Goal: Task Accomplishment & Management: Use online tool/utility

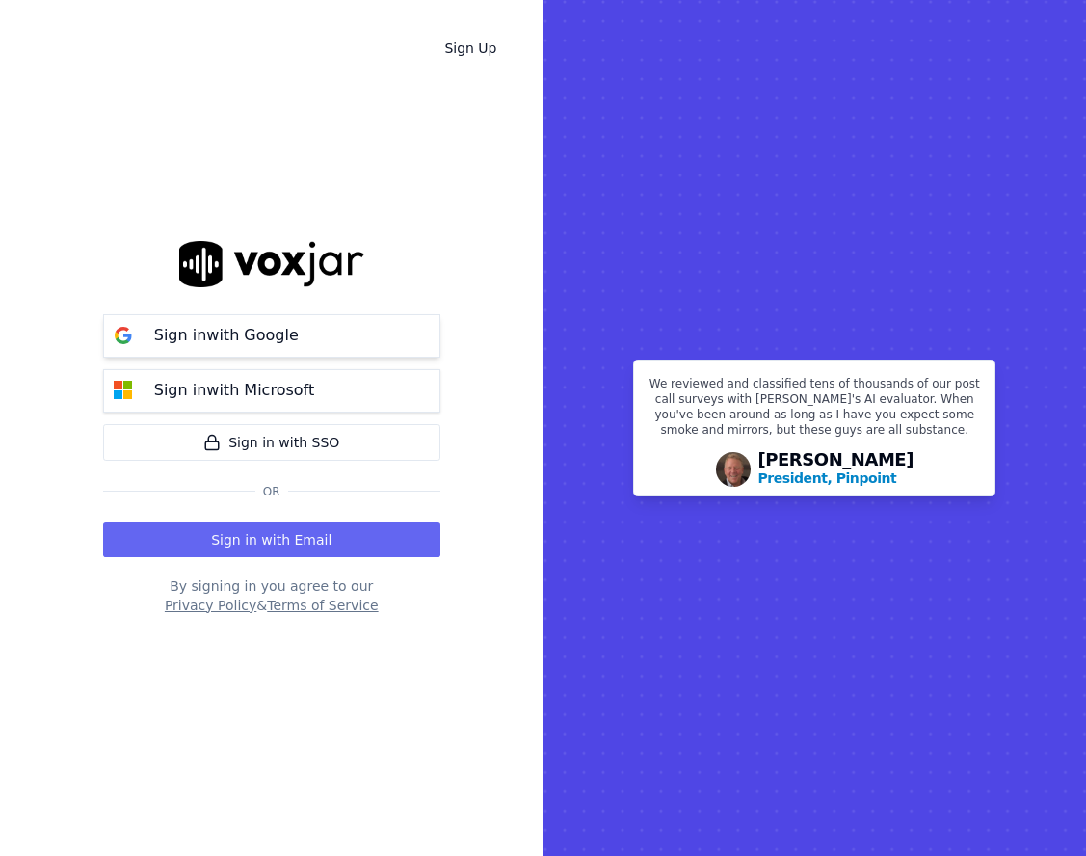
click at [363, 347] on button "Sign in with Google" at bounding box center [271, 335] width 337 height 43
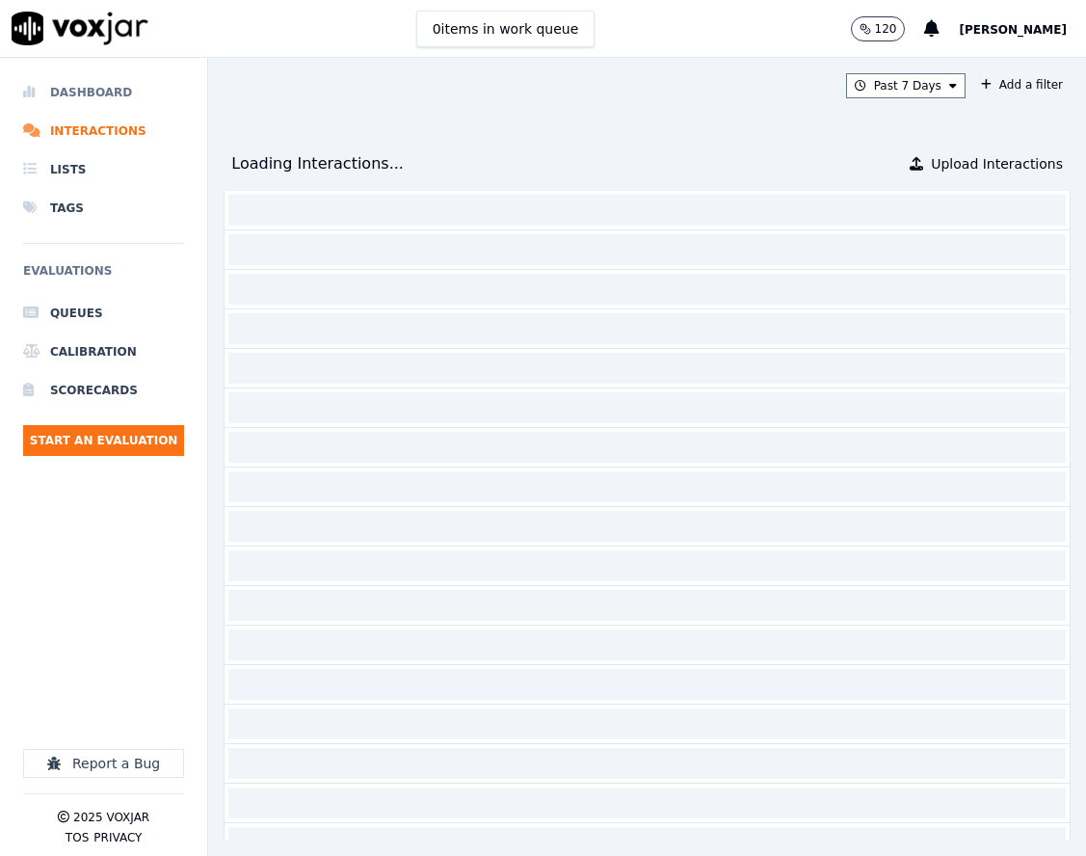
click at [143, 103] on li "Dashboard" at bounding box center [103, 92] width 161 height 39
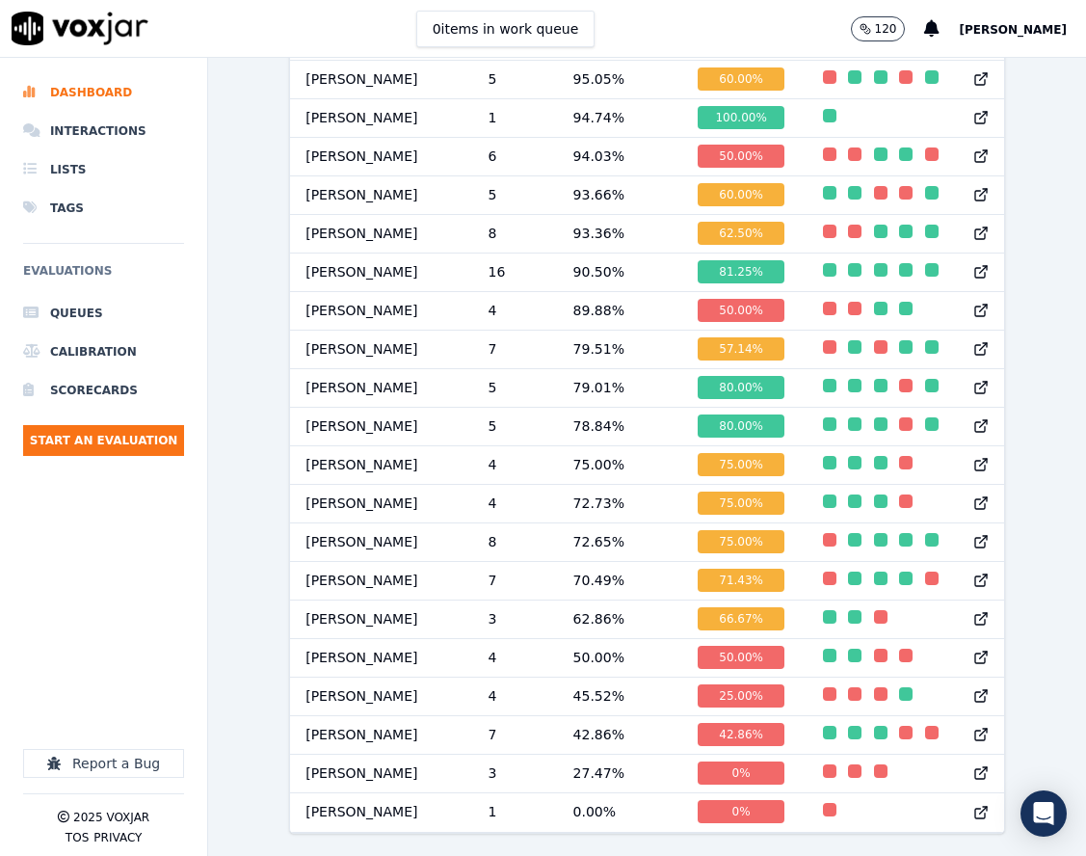
scroll to position [1785, 0]
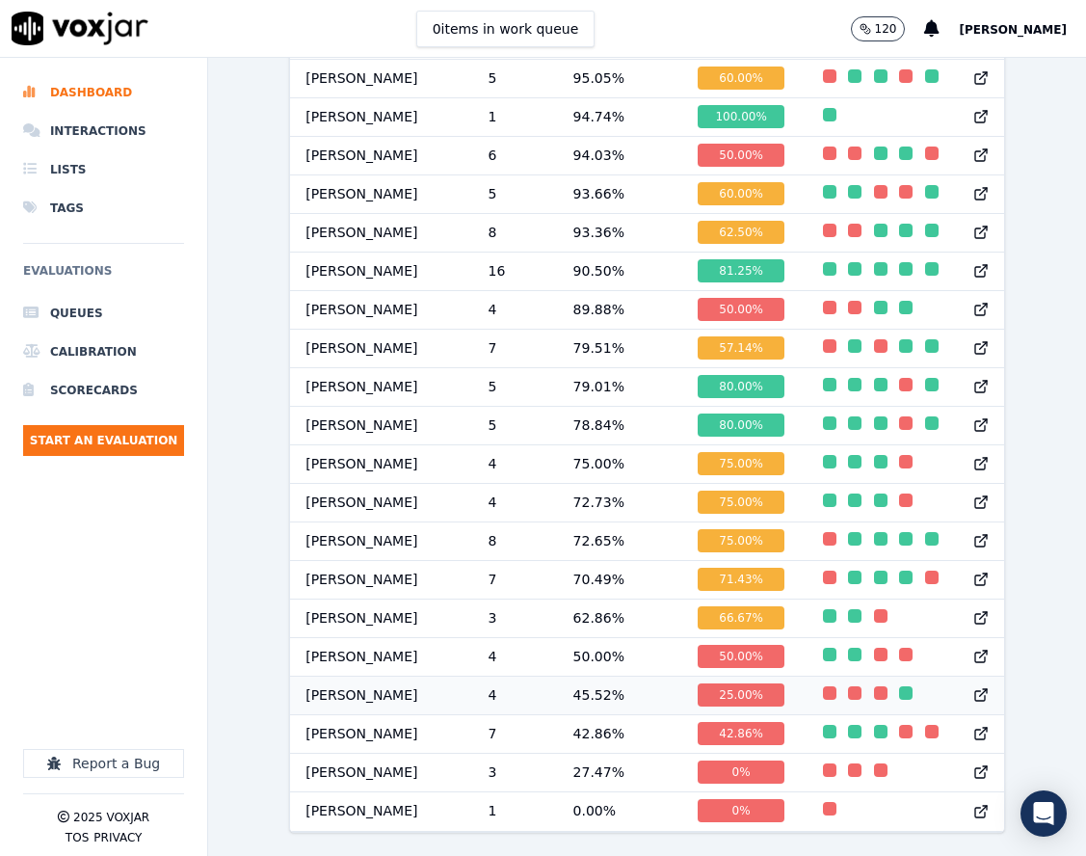
click at [808, 676] on td at bounding box center [906, 695] width 197 height 39
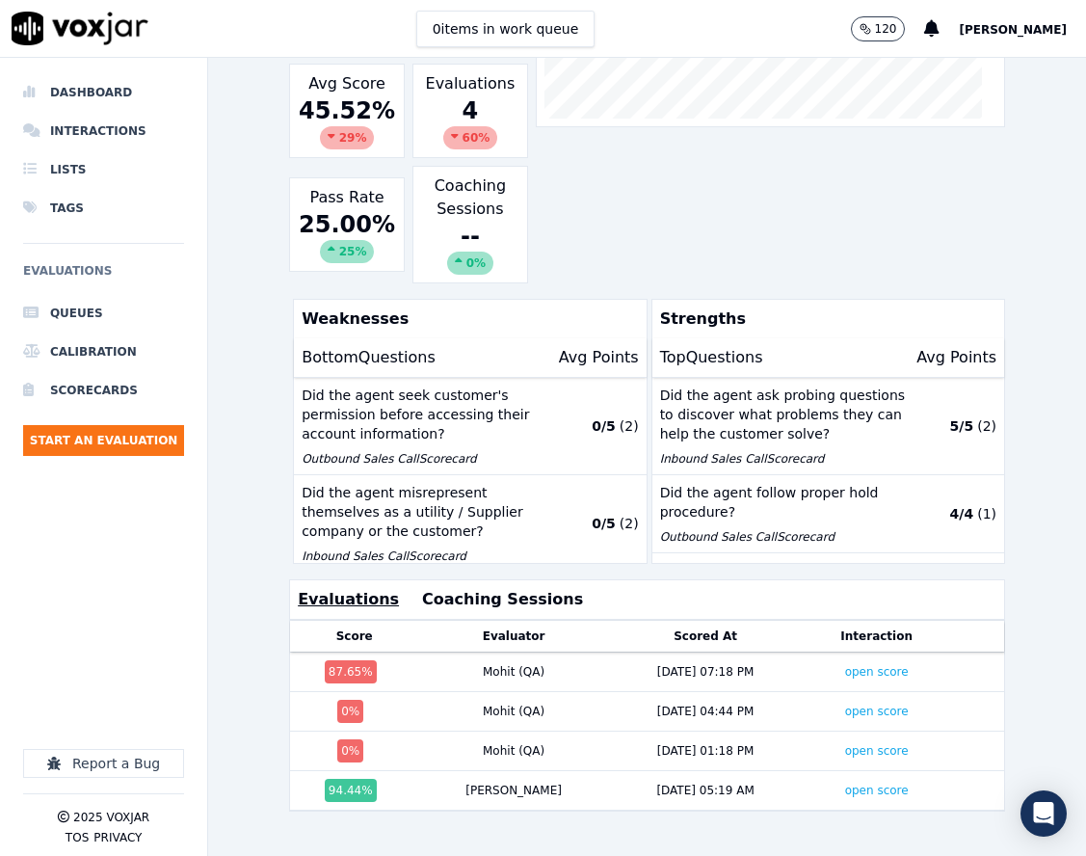
scroll to position [385, 0]
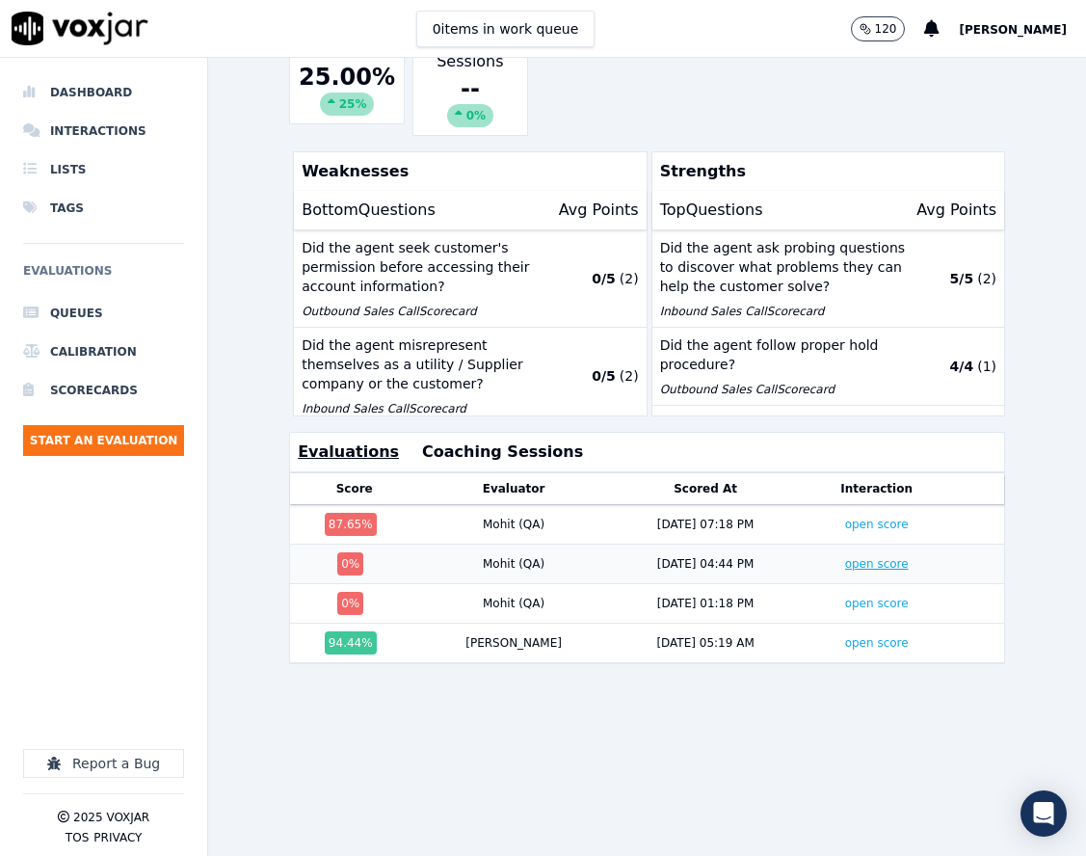
click at [845, 571] on link "open score" at bounding box center [877, 563] width 64 height 13
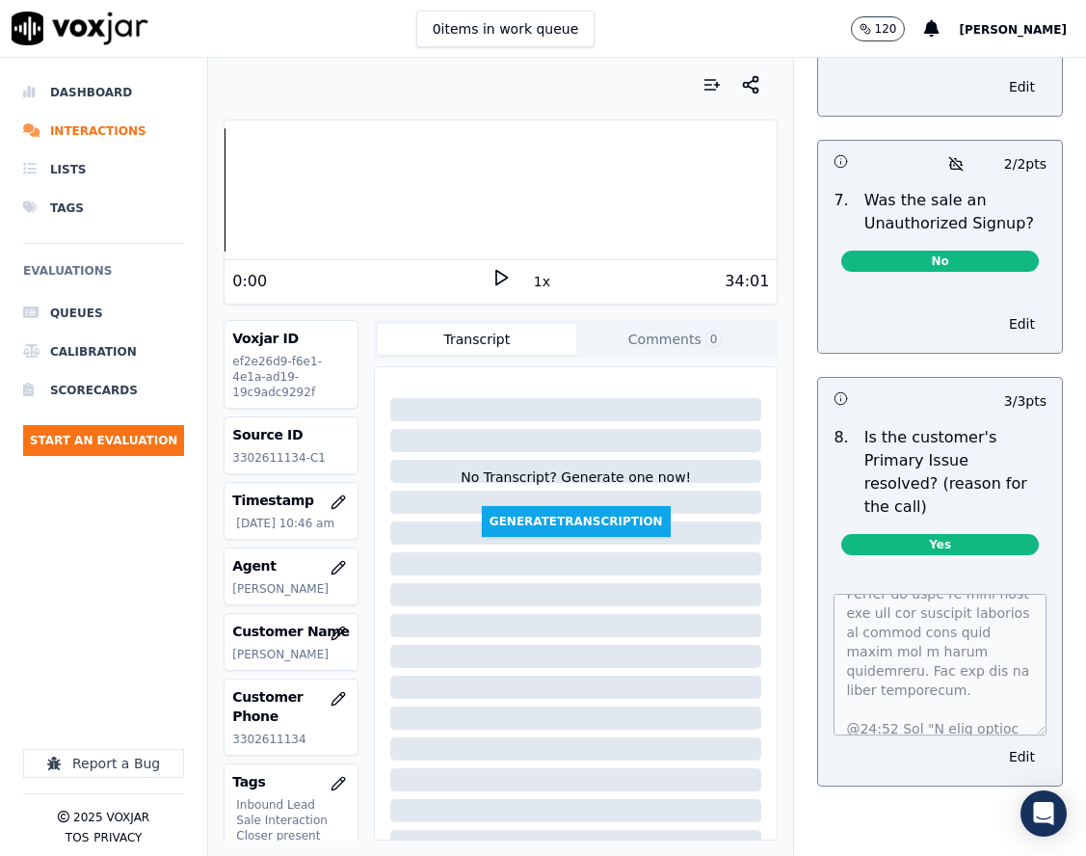
scroll to position [1446, 0]
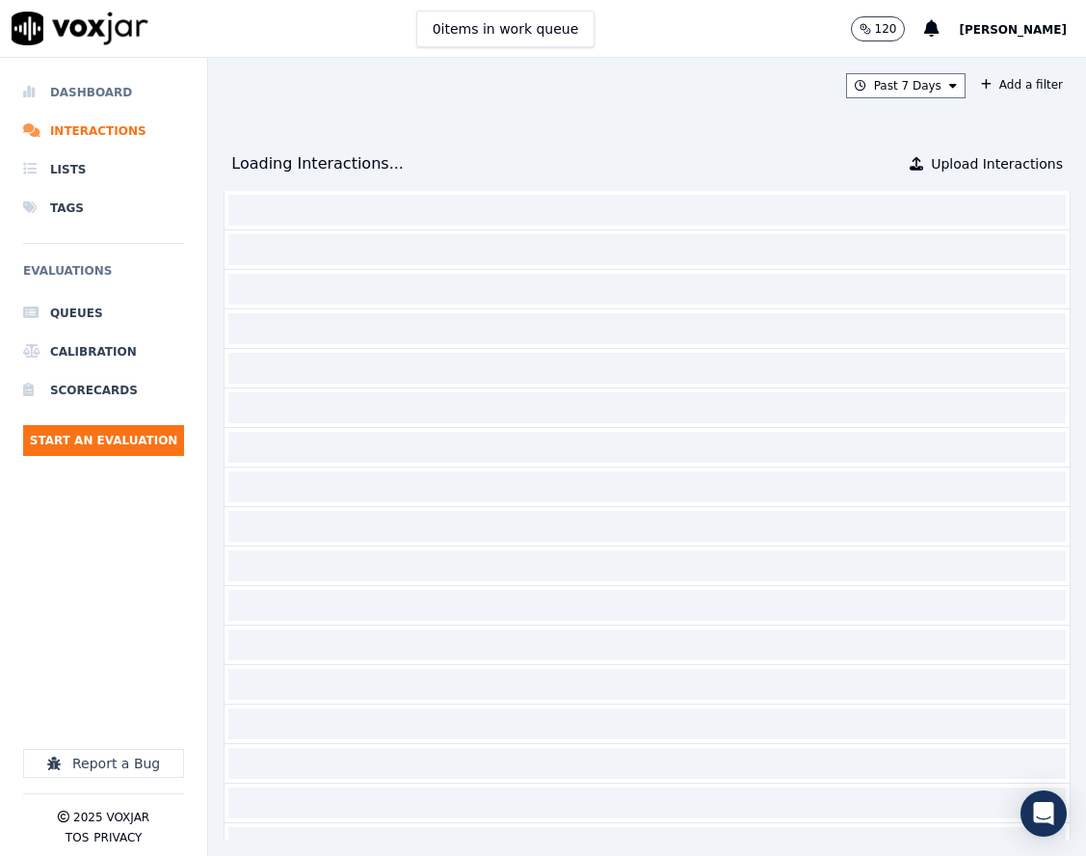
click at [66, 110] on li "Dashboard" at bounding box center [103, 92] width 161 height 39
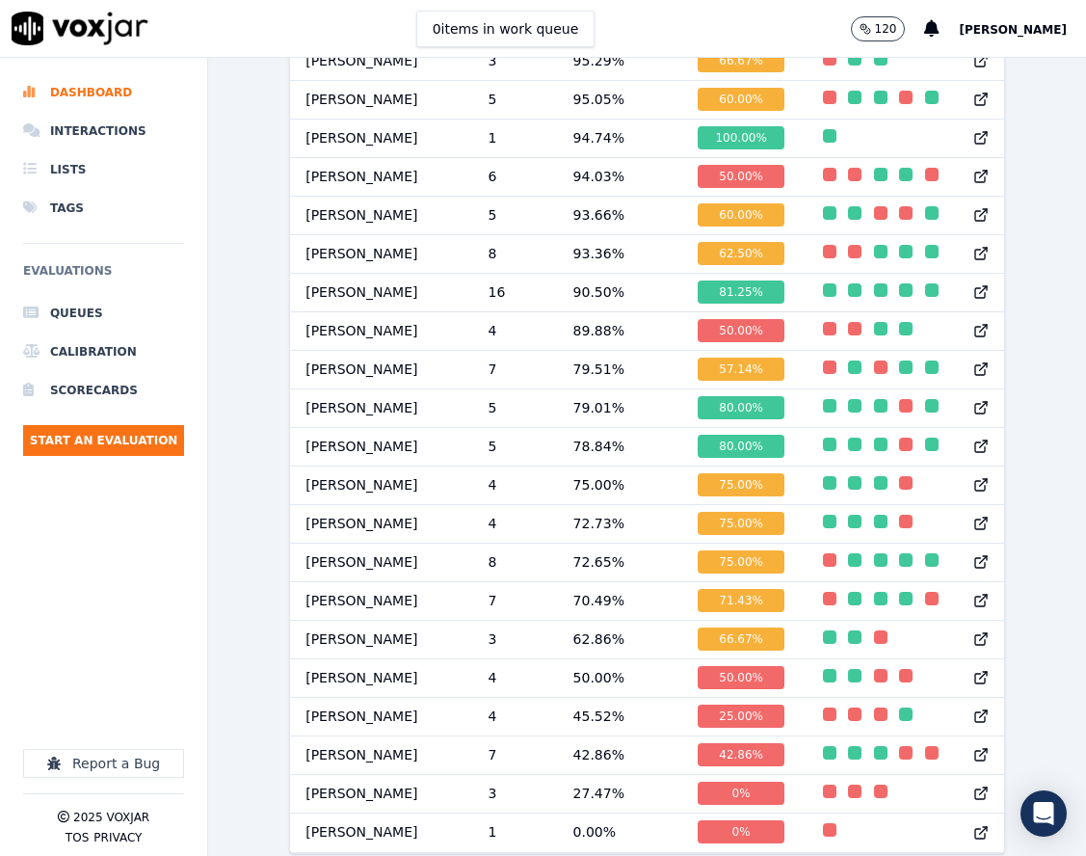
scroll to position [1718, 0]
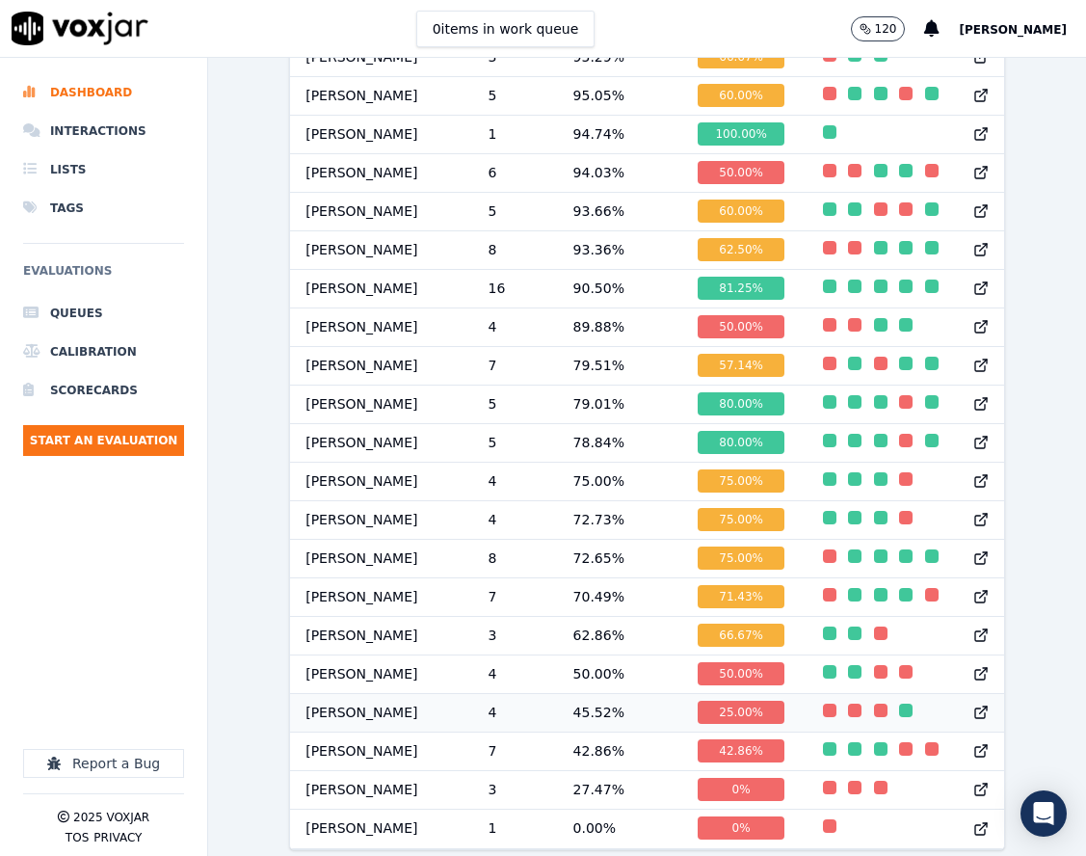
click at [508, 722] on td "4" at bounding box center [515, 712] width 85 height 39
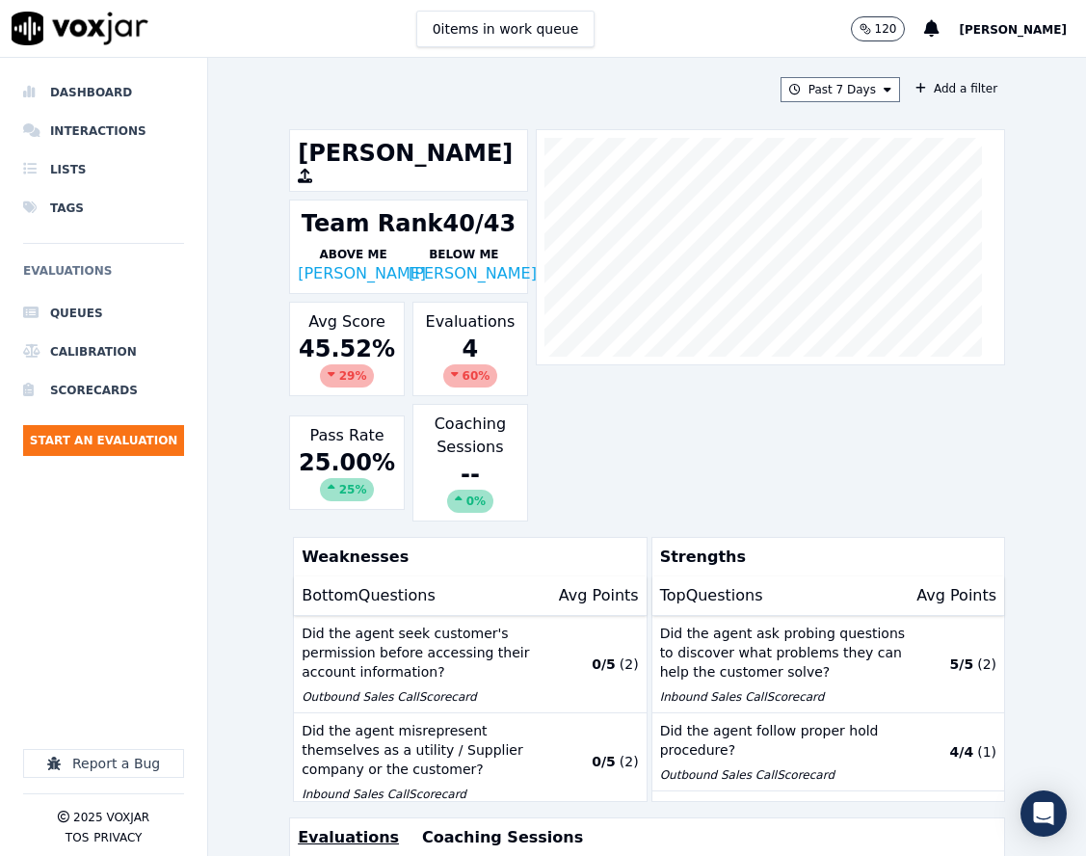
scroll to position [463, 0]
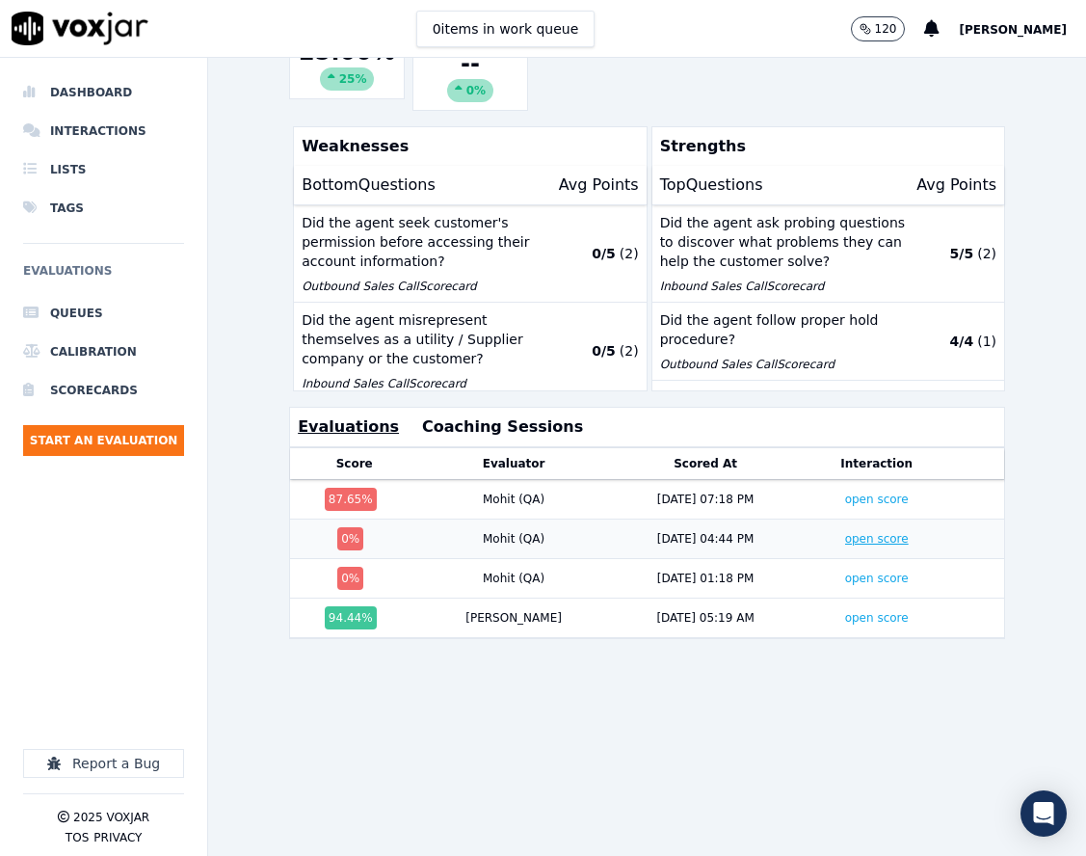
click at [845, 532] on link "open score" at bounding box center [877, 538] width 64 height 13
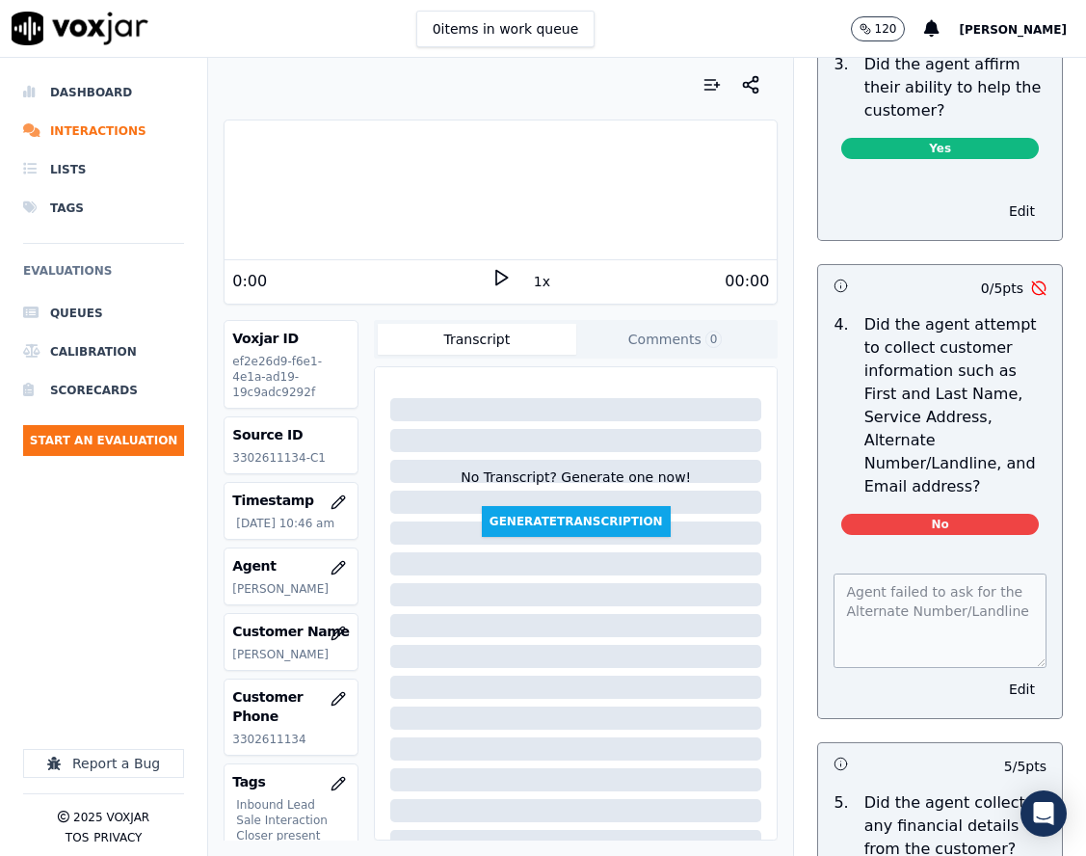
scroll to position [1156, 0]
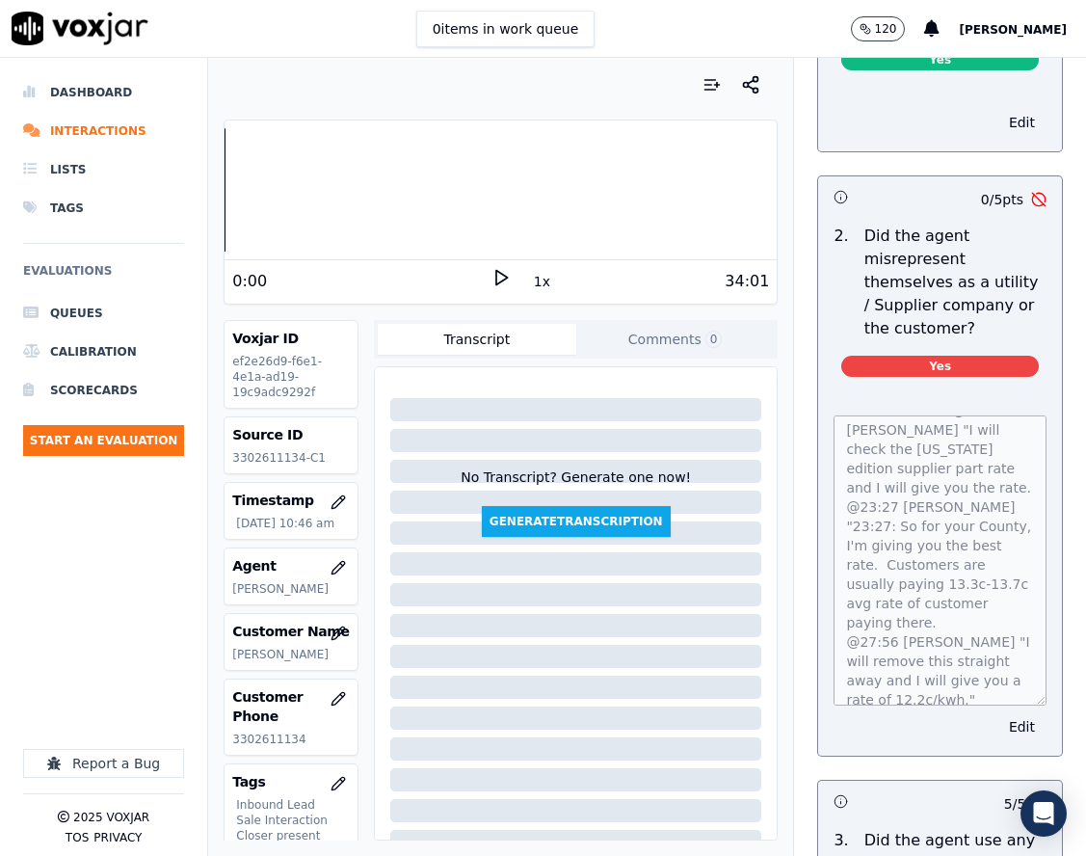
scroll to position [36, 0]
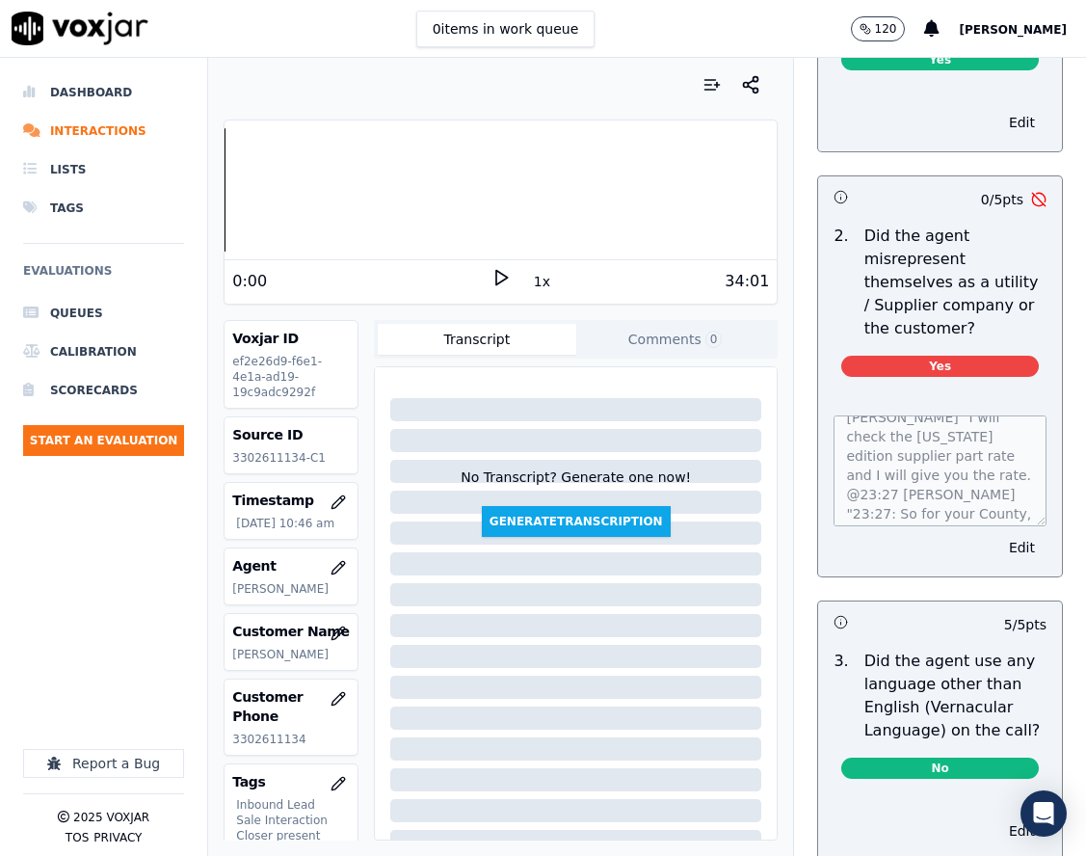
click at [1008, 576] on div "IB - AUTOFAIL - @19:50 Jim "I will check the Ohio edition supplier part rate an…" at bounding box center [940, 484] width 244 height 184
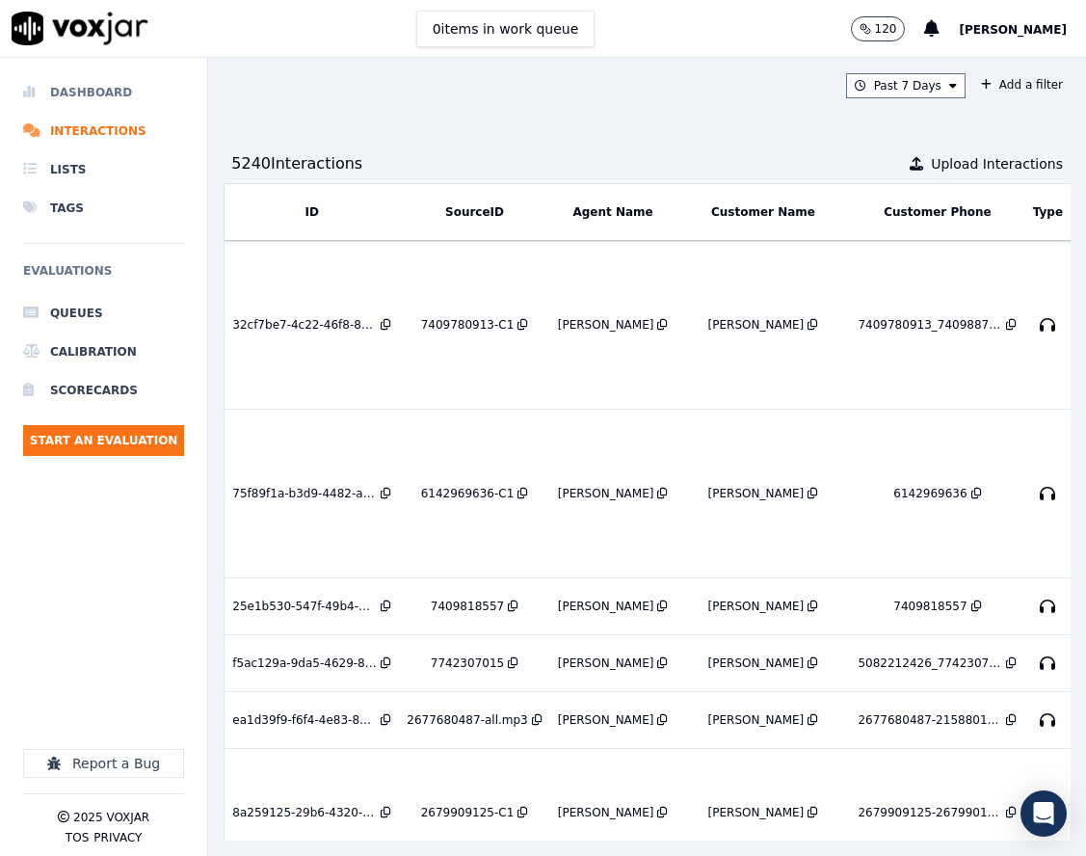
click at [138, 92] on li "Dashboard" at bounding box center [103, 92] width 161 height 39
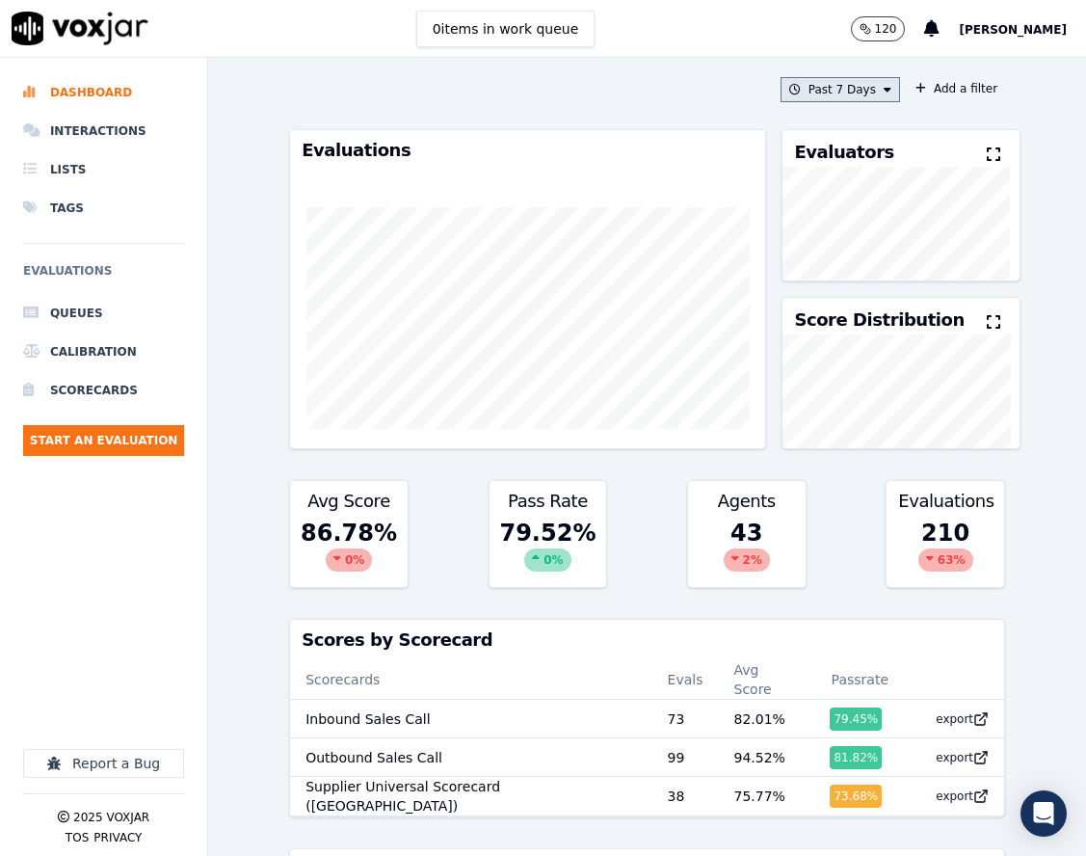
click at [809, 94] on button "Past 7 Days" at bounding box center [841, 89] width 120 height 25
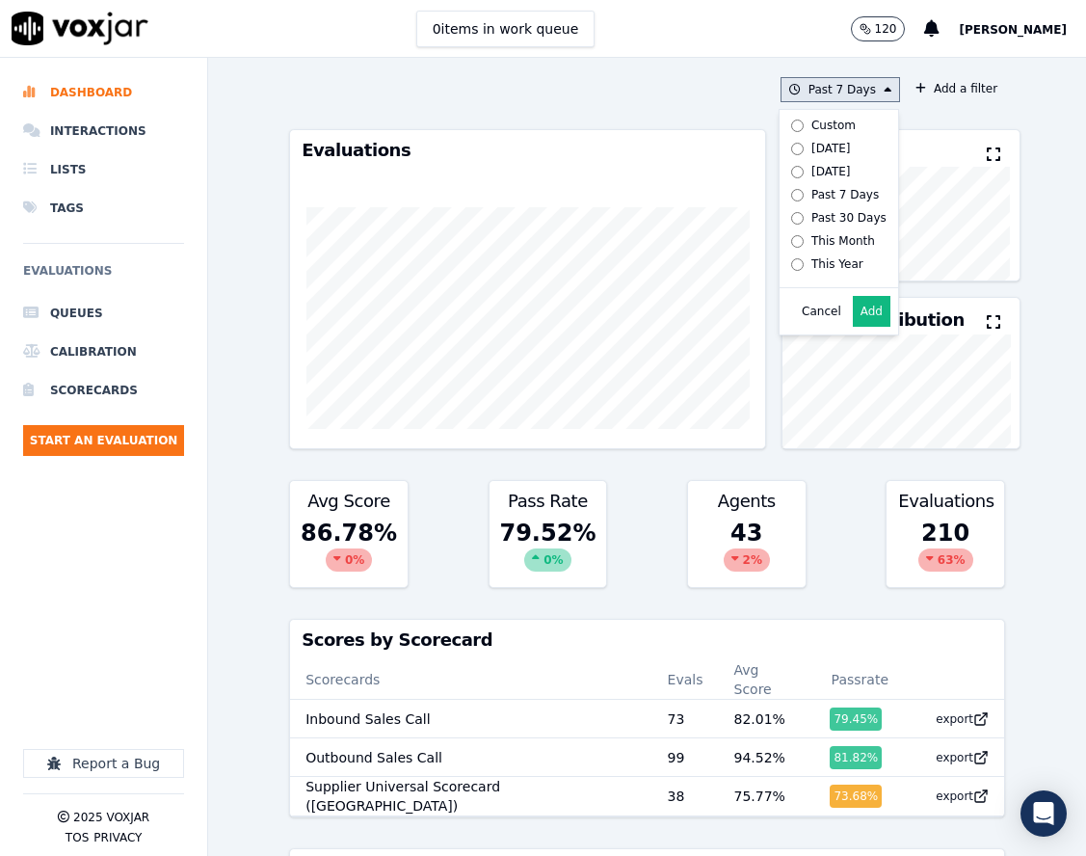
click at [811, 118] on div "Custom" at bounding box center [833, 125] width 44 height 15
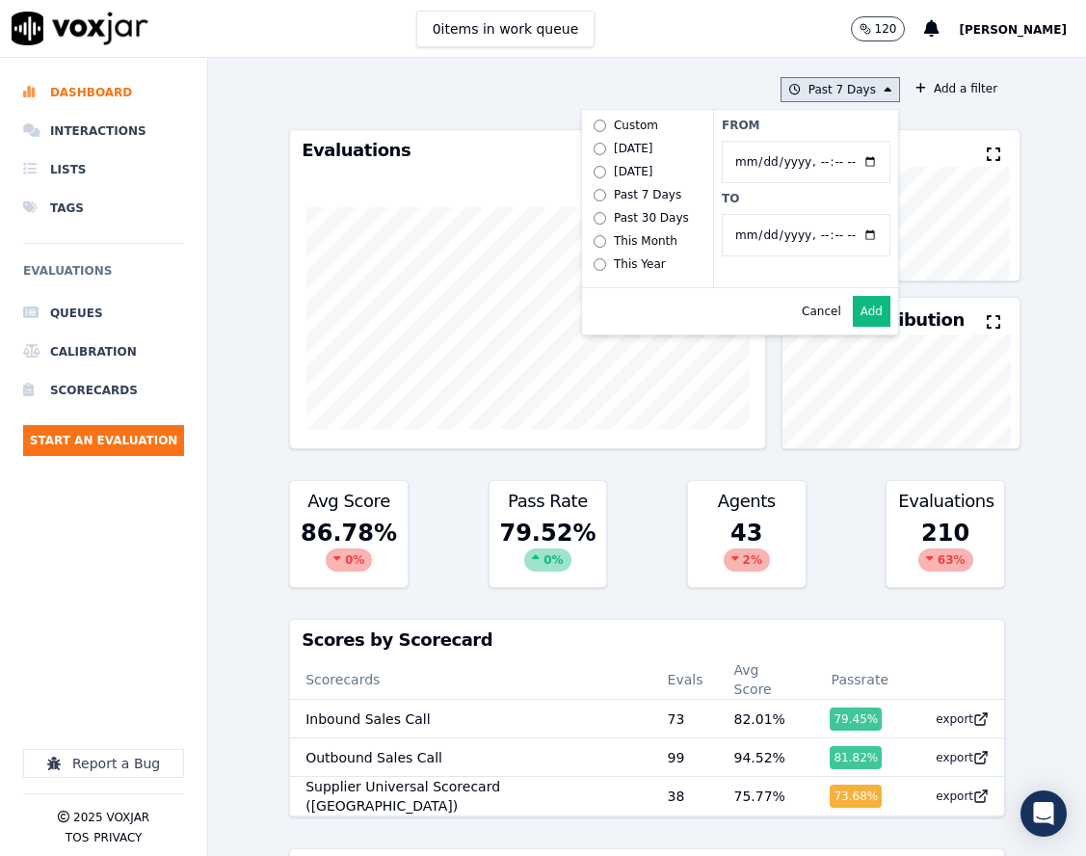
click at [847, 159] on input "From" at bounding box center [806, 162] width 169 height 42
type input "2025-07-21T00:00"
click at [850, 139] on div "From To" at bounding box center [805, 198] width 185 height 177
click at [850, 227] on input "To" at bounding box center [806, 235] width 169 height 42
type input "2025-08-20T23:59"
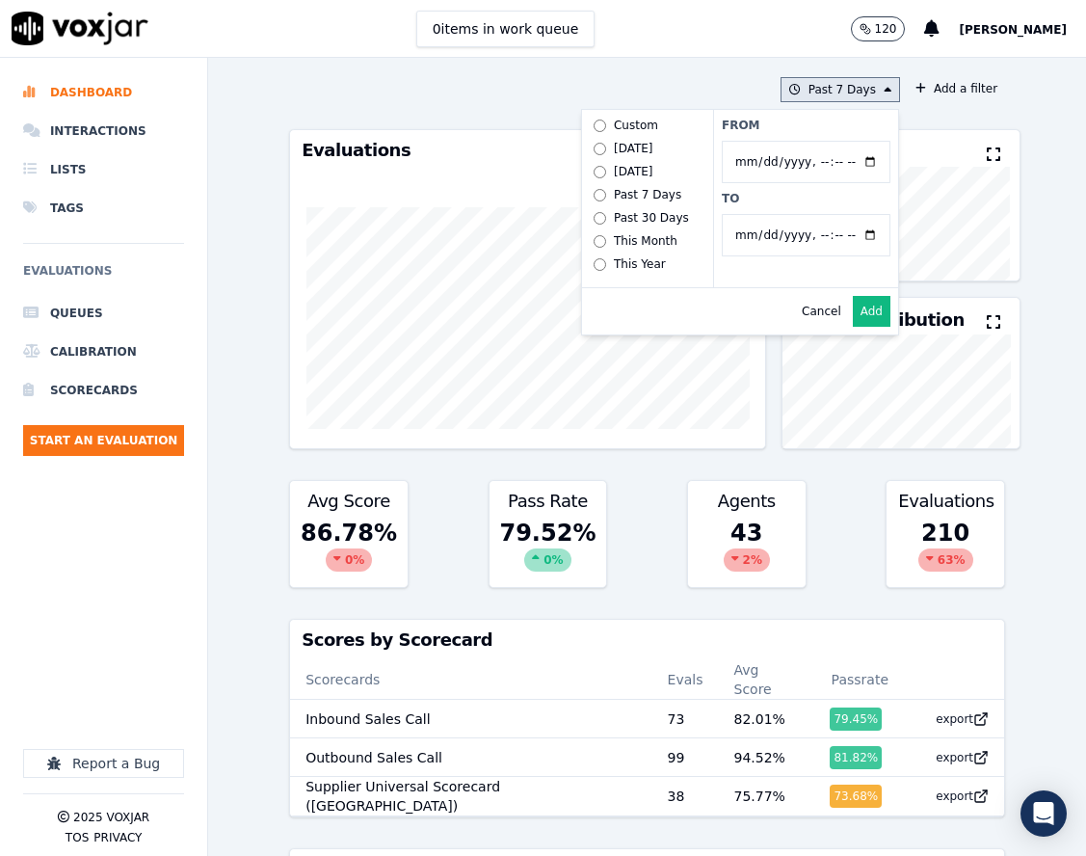
click at [843, 133] on div "From To" at bounding box center [805, 198] width 185 height 177
click at [853, 327] on button "Add" at bounding box center [872, 311] width 38 height 31
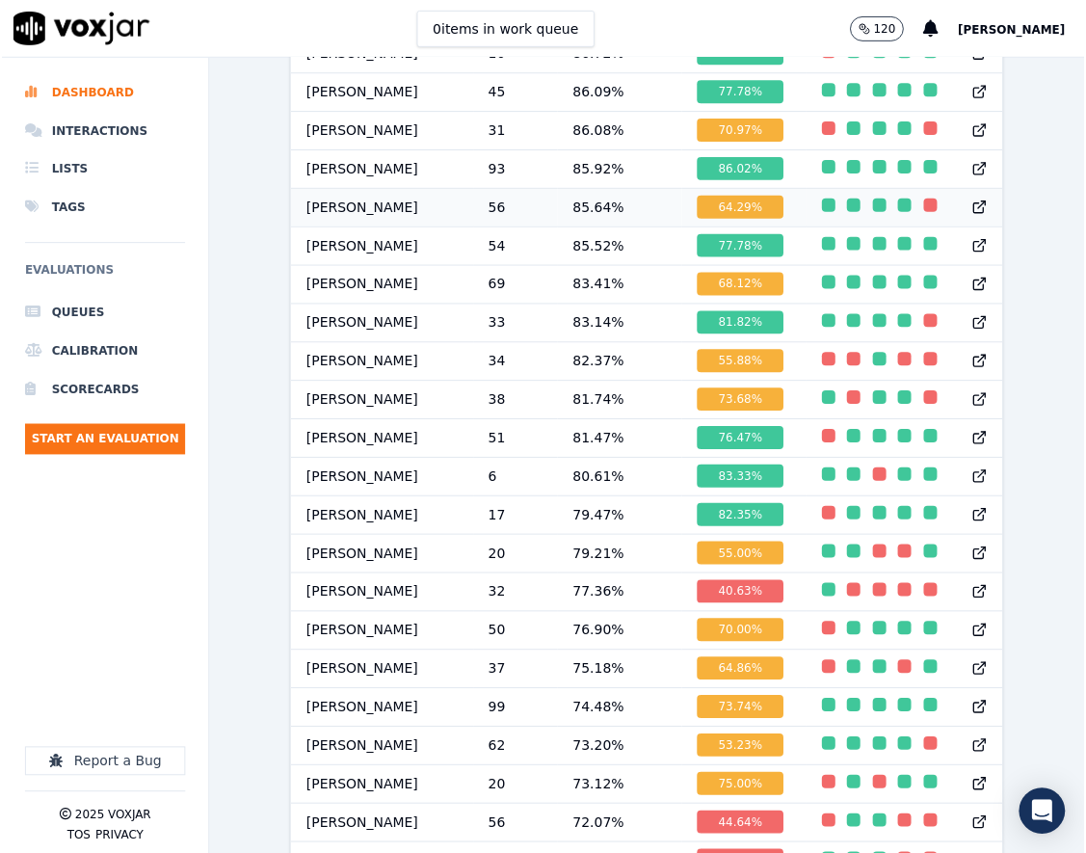
scroll to position [1927, 0]
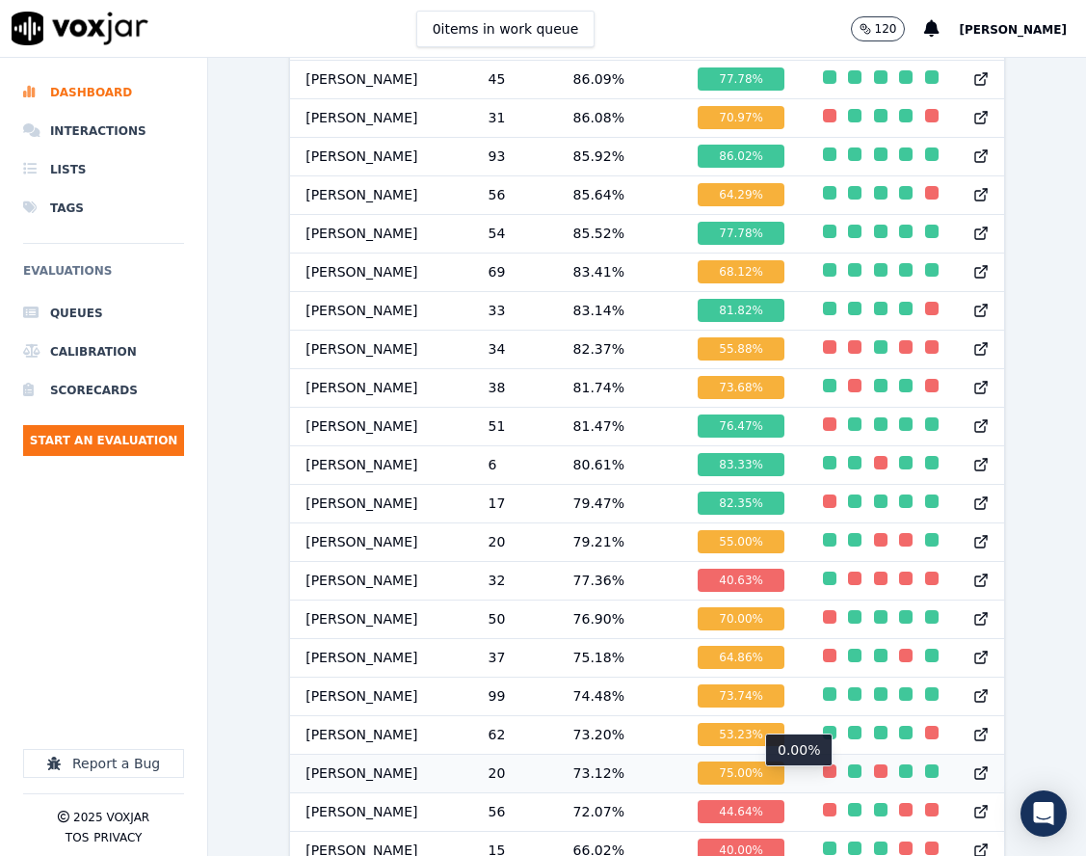
click at [823, 778] on div "button" at bounding box center [829, 770] width 13 height 13
click at [617, 776] on td "73.12 %" at bounding box center [620, 773] width 125 height 39
click at [823, 778] on div "button" at bounding box center [829, 770] width 13 height 13
click at [503, 784] on td "20" at bounding box center [515, 773] width 85 height 39
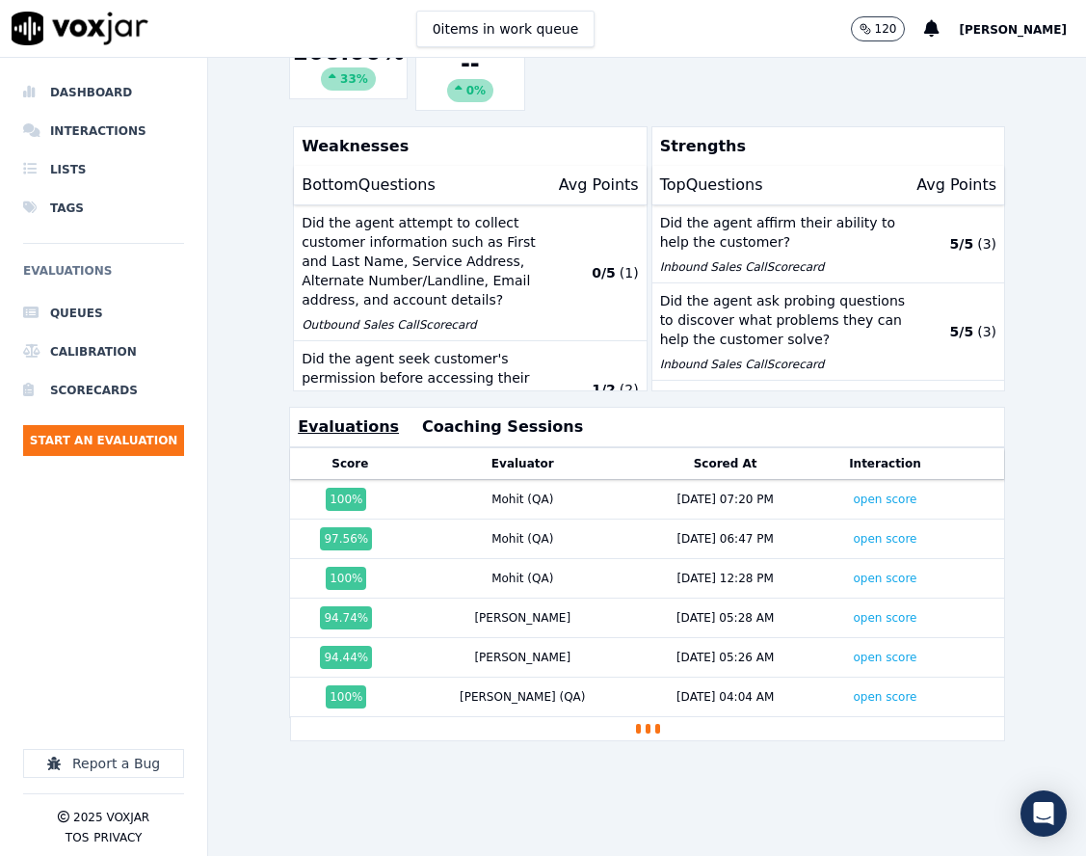
scroll to position [463, 0]
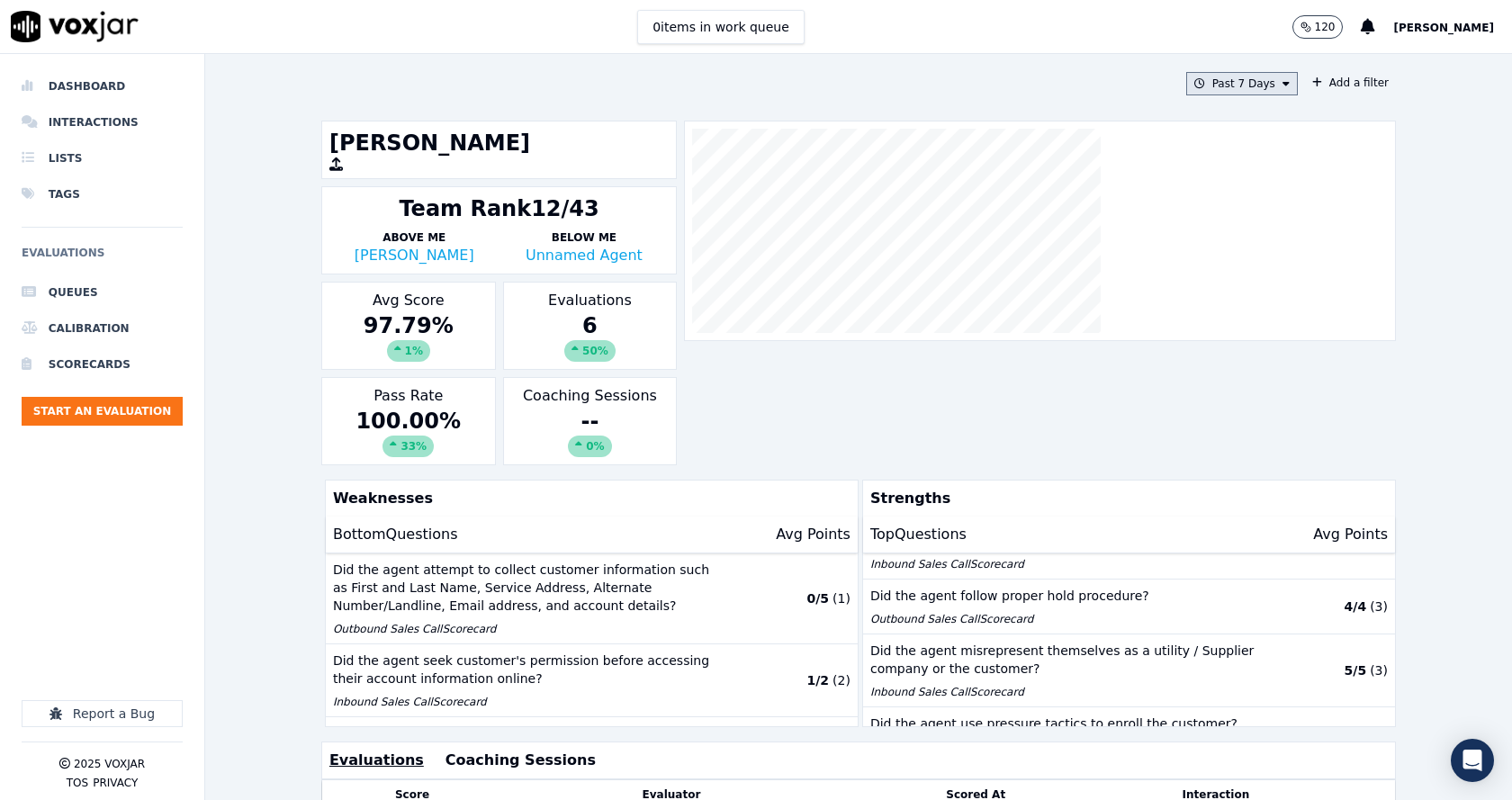
click at [1013, 87] on icon at bounding box center [1286, 84] width 7 height 11
click at [1013, 118] on div "Custom" at bounding box center [1236, 117] width 41 height 14
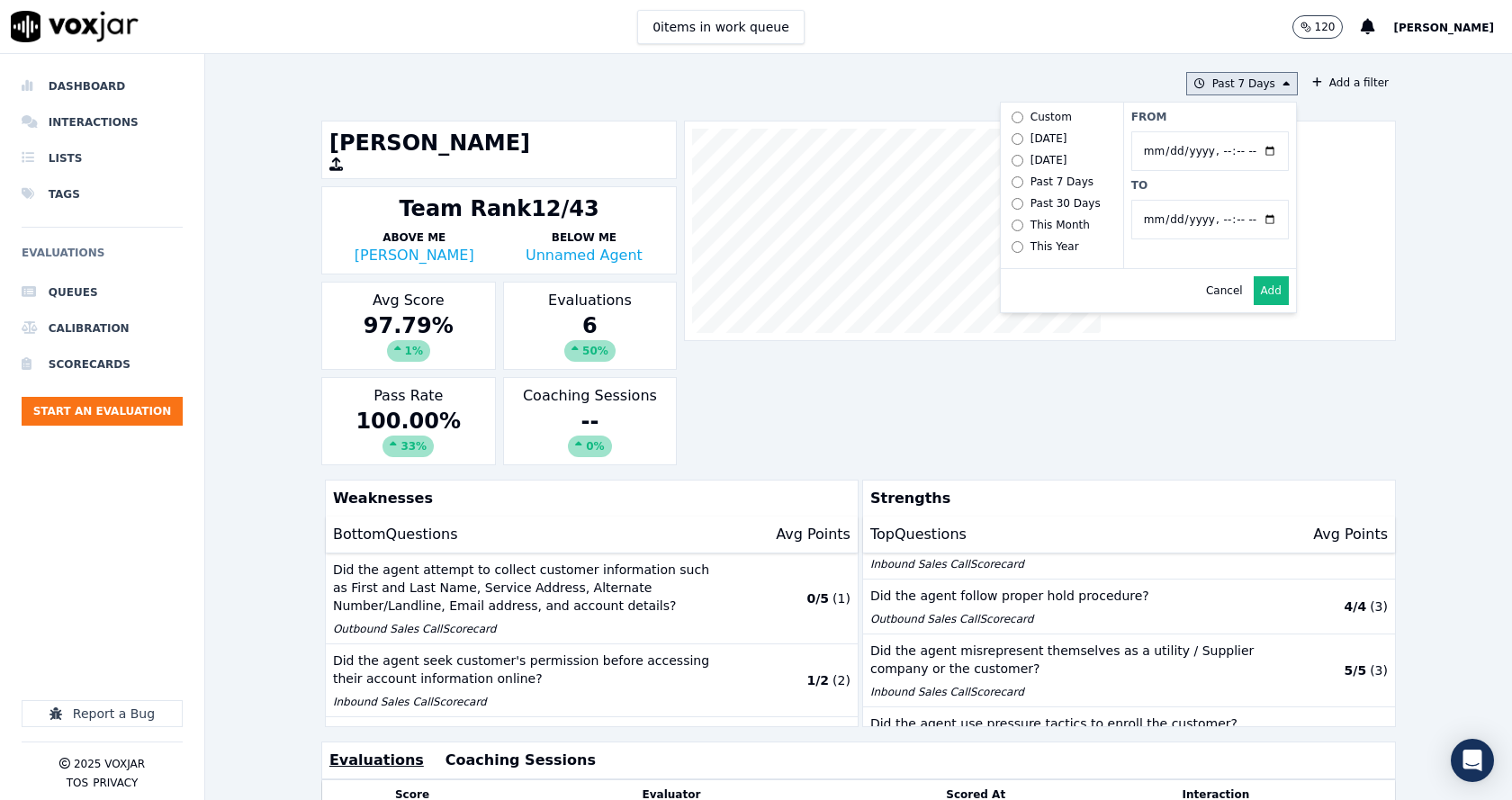
click at [1013, 148] on input "From" at bounding box center [1209, 151] width 158 height 39
type input "2025-07-21T00:00"
click at [1013, 112] on label "From" at bounding box center [1209, 117] width 158 height 14
click at [1013, 132] on input "From" at bounding box center [1209, 151] width 158 height 39
click at [1013, 221] on input "To" at bounding box center [1209, 219] width 158 height 39
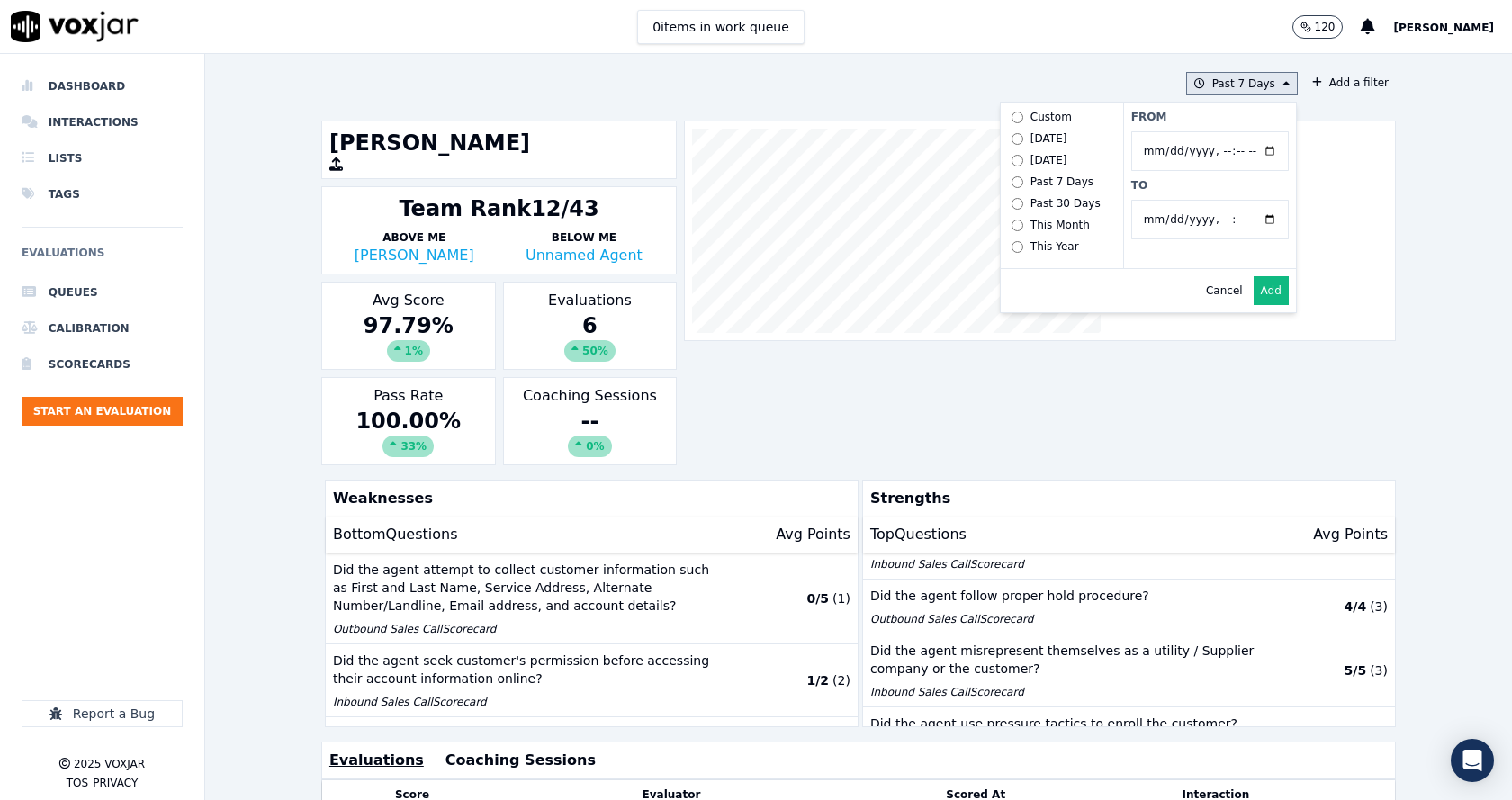
type input "2025-08-20T23:59"
click at [1013, 123] on label "From" at bounding box center [1209, 117] width 158 height 14
click at [1013, 132] on input "From" at bounding box center [1209, 151] width 158 height 39
click at [1013, 297] on button "Add" at bounding box center [1271, 290] width 35 height 29
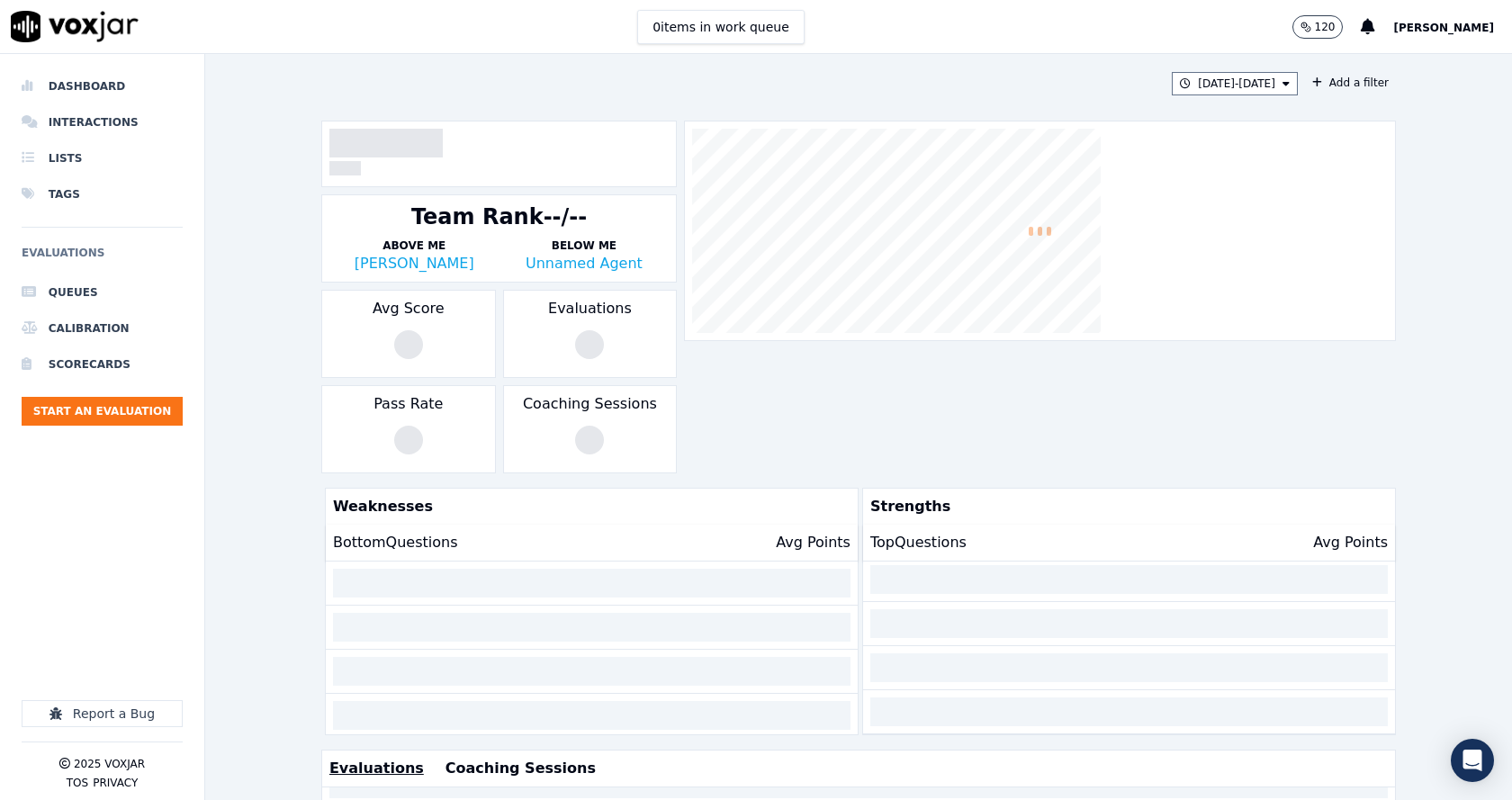
scroll to position [62, 0]
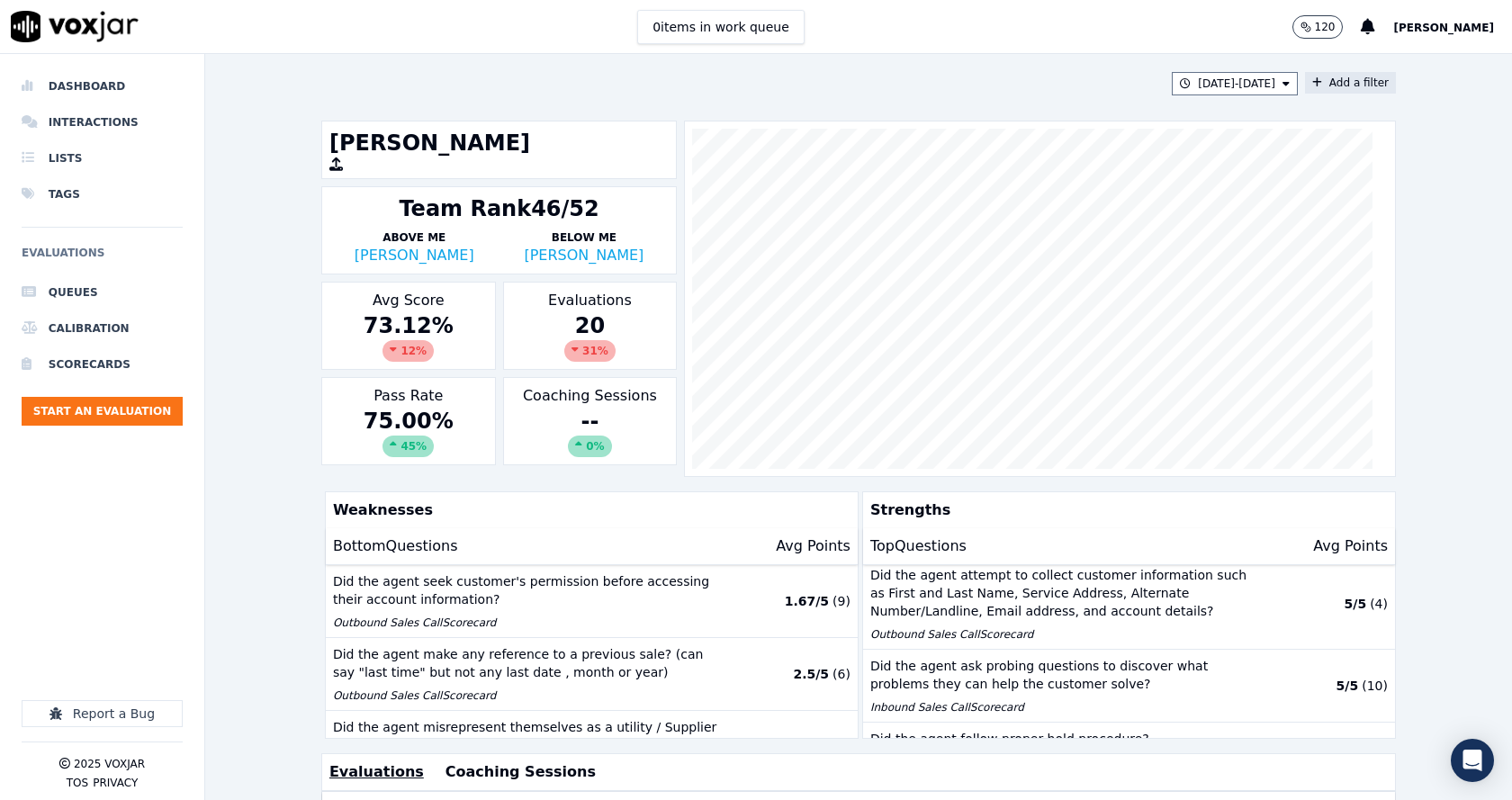
click at [1013, 84] on icon at bounding box center [1317, 83] width 10 height 11
click at [1013, 159] on button "Fields" at bounding box center [995, 168] width 173 height 31
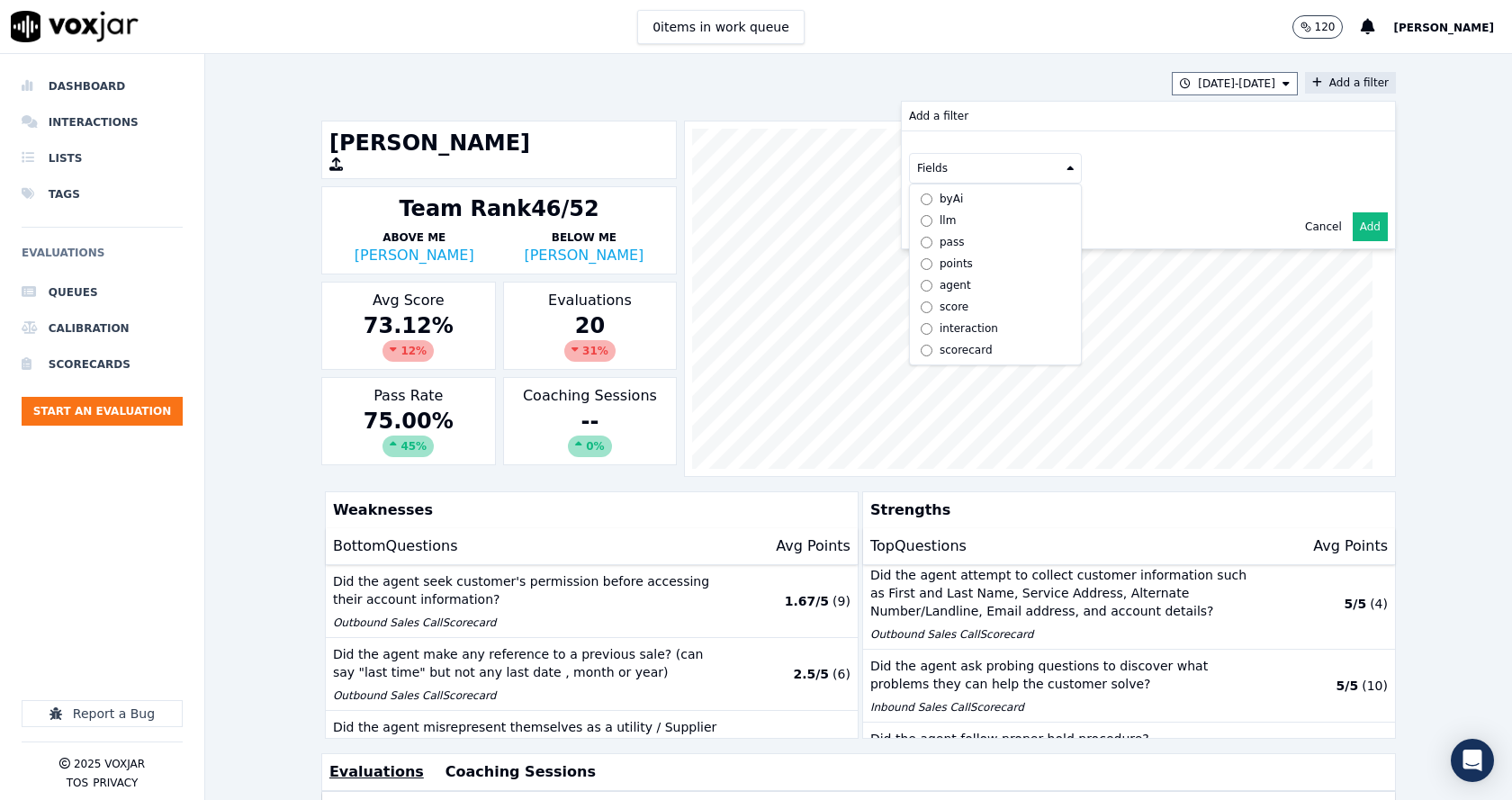
scroll to position [13, 0]
click at [957, 343] on div "scorecard" at bounding box center [966, 349] width 53 height 14
click at [1013, 200] on button "Fields" at bounding box center [1017, 205] width 173 height 31
click at [961, 239] on div "title" at bounding box center [971, 236] width 21 height 14
click at [1013, 203] on button at bounding box center [1240, 204] width 260 height 27
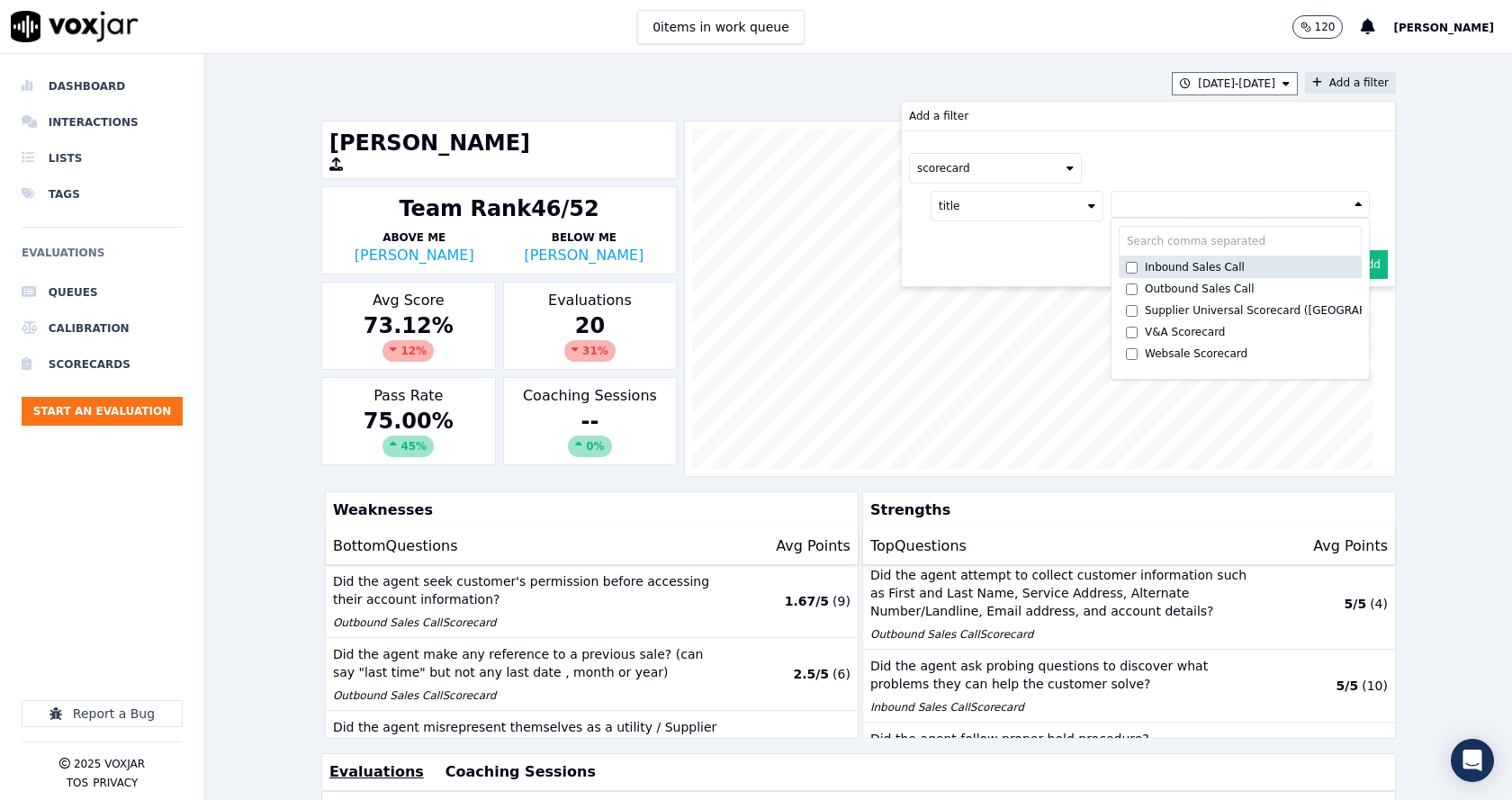
click at [1013, 268] on div "Inbound Sales Call" at bounding box center [1194, 267] width 100 height 14
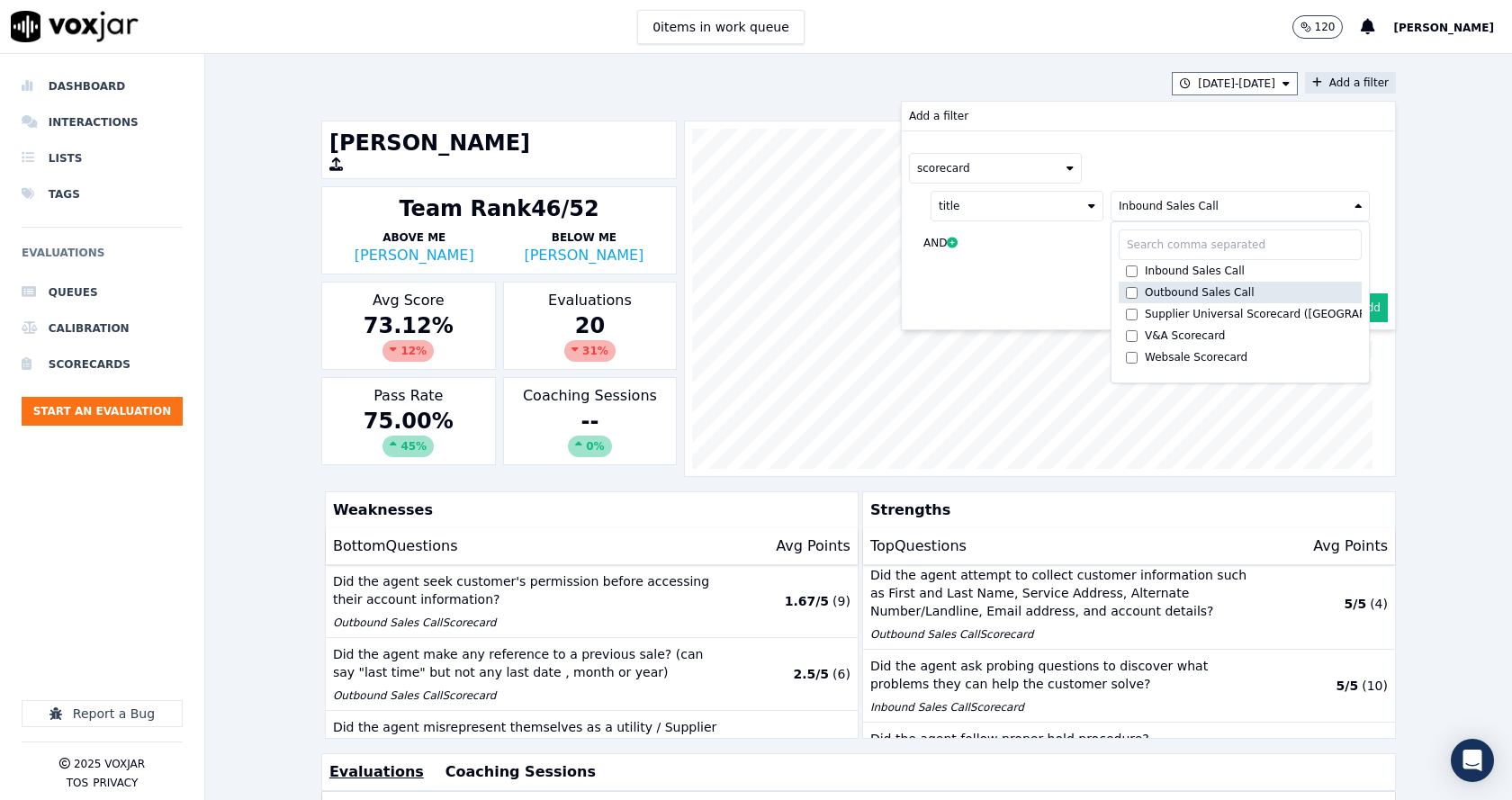
click at [1013, 300] on label "Outbound Sales Call" at bounding box center [1240, 292] width 243 height 21
click at [1013, 136] on div "scorecard title Inbound Sales Call +1 more Inbound Sales Call Outbound Sales Ca…" at bounding box center [1149, 209] width 493 height 155
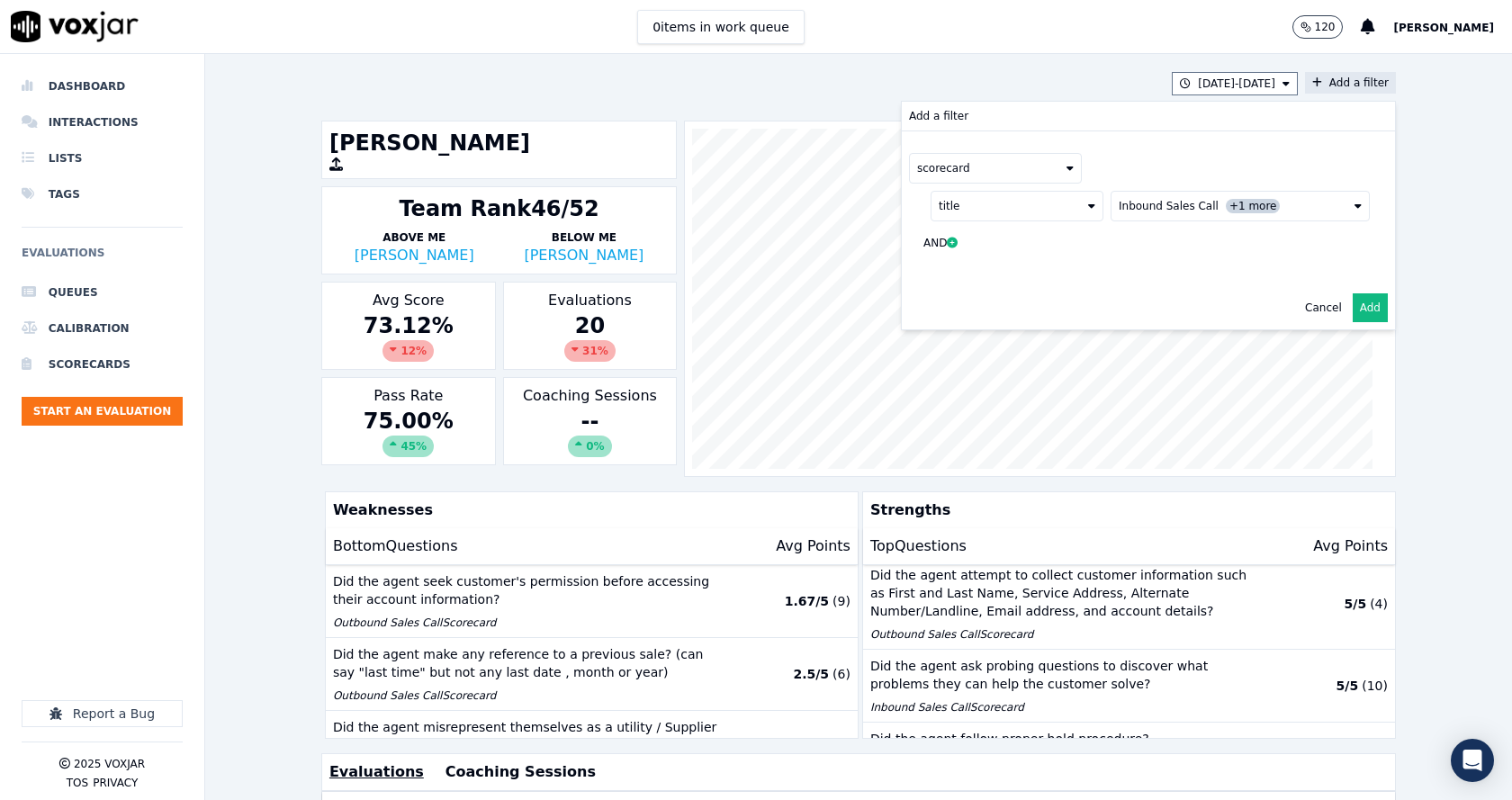
click at [1013, 305] on button "Add" at bounding box center [1370, 307] width 35 height 29
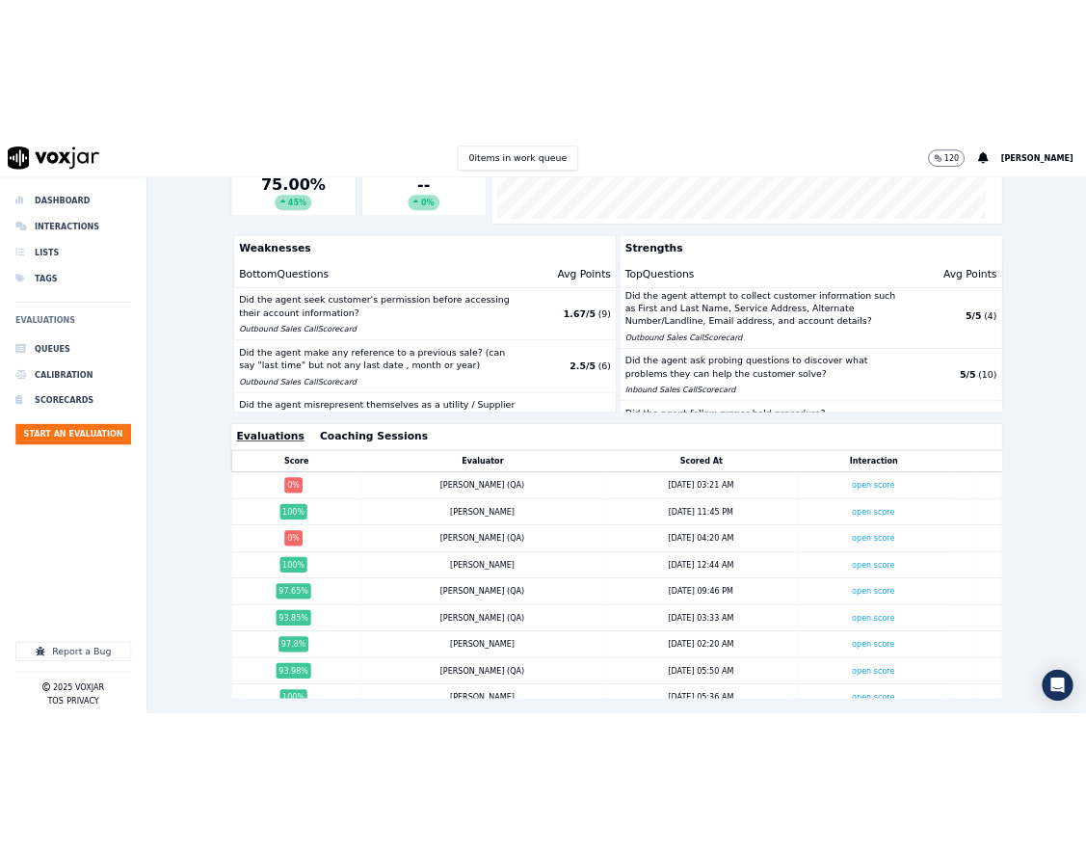
scroll to position [443, 0]
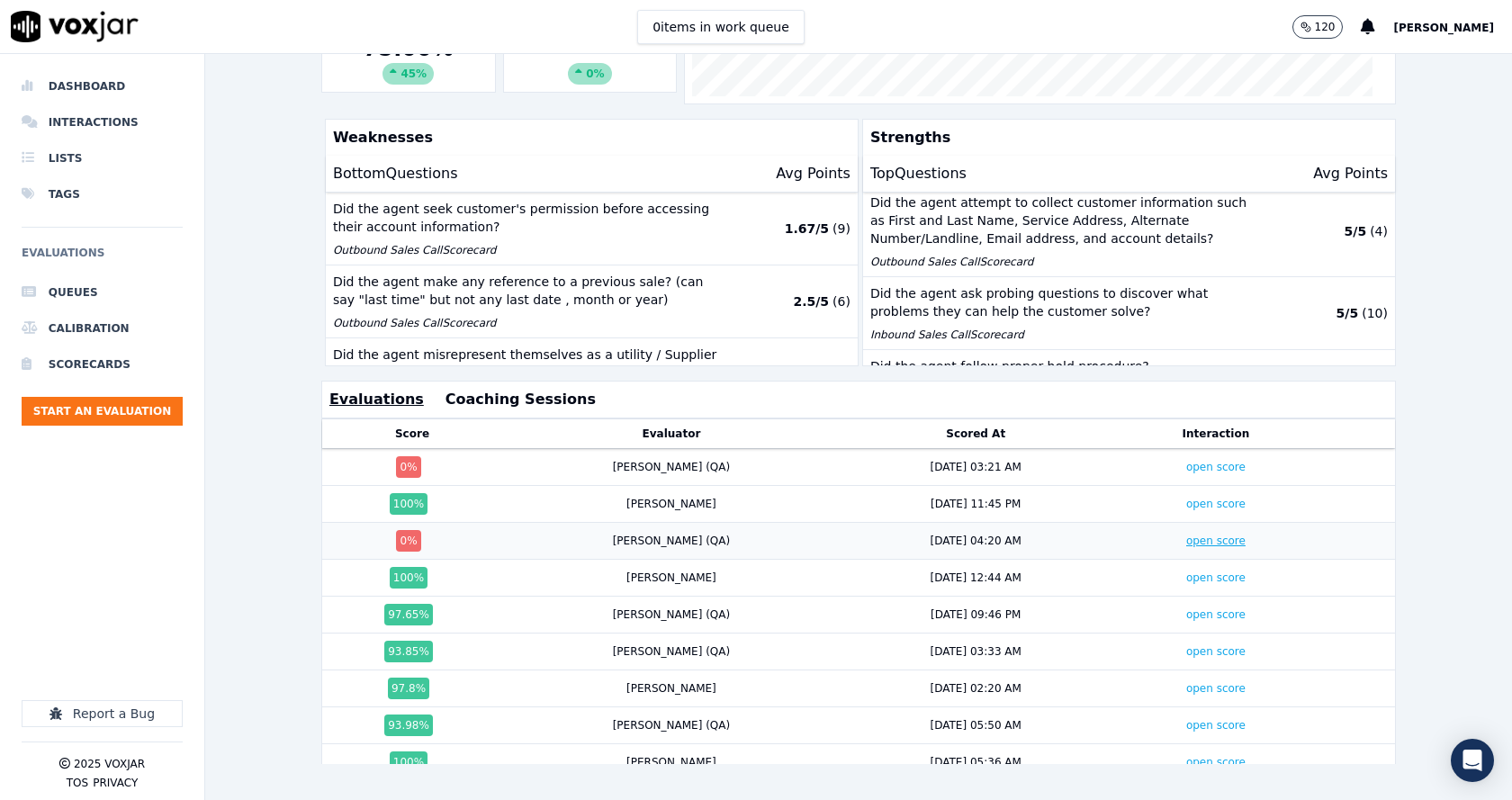
click at [1013, 534] on link "open score" at bounding box center [1216, 540] width 60 height 12
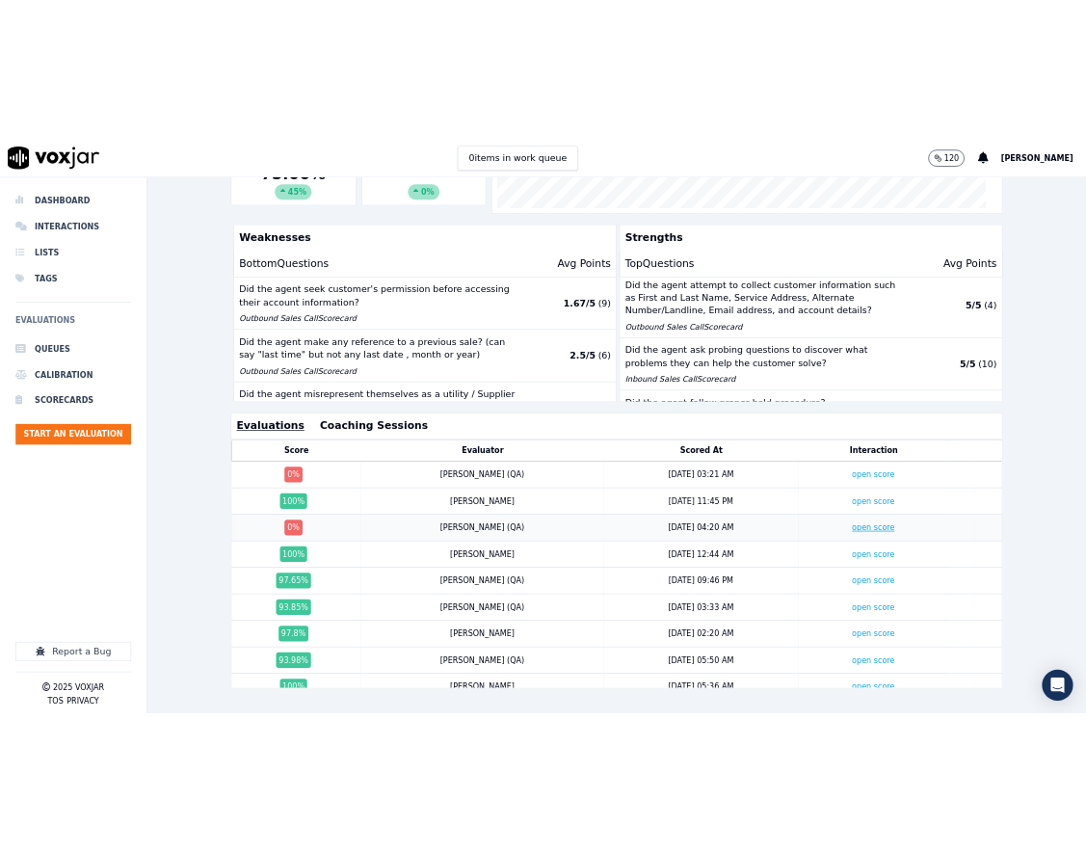
scroll to position [85, 0]
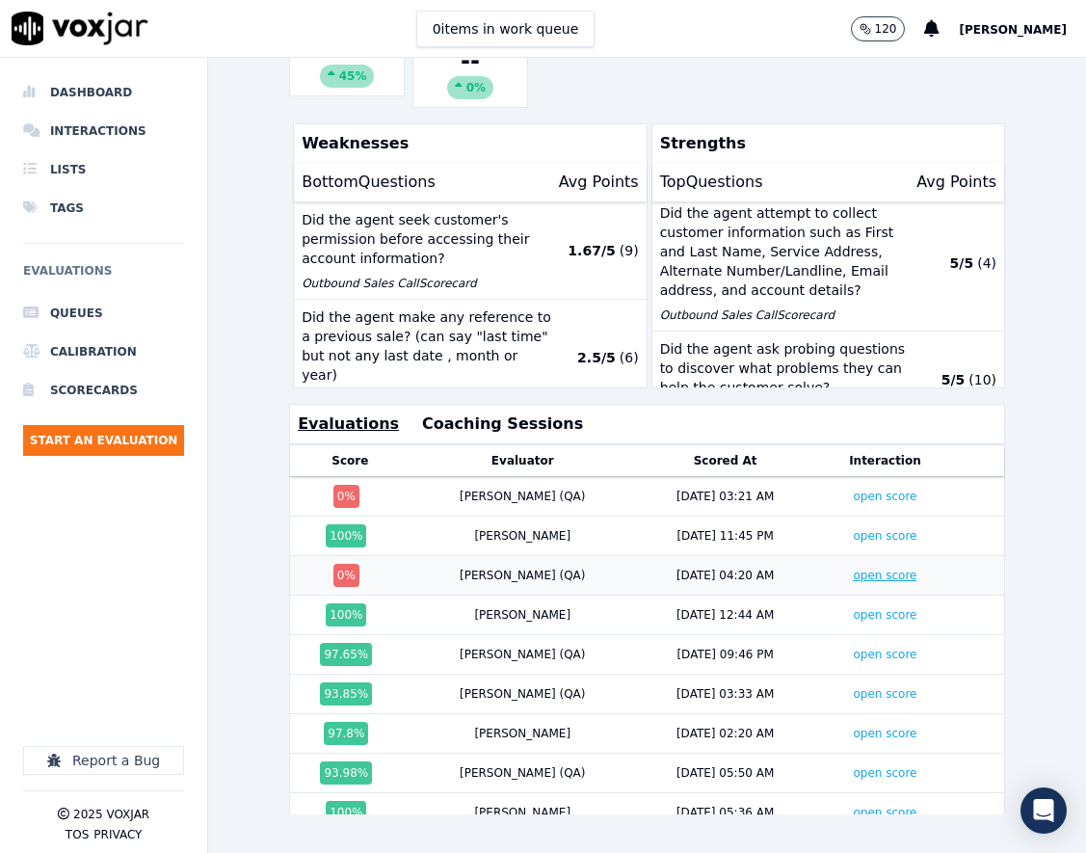
click at [855, 569] on link "open score" at bounding box center [885, 575] width 64 height 13
click at [853, 490] on link "open score" at bounding box center [885, 496] width 64 height 13
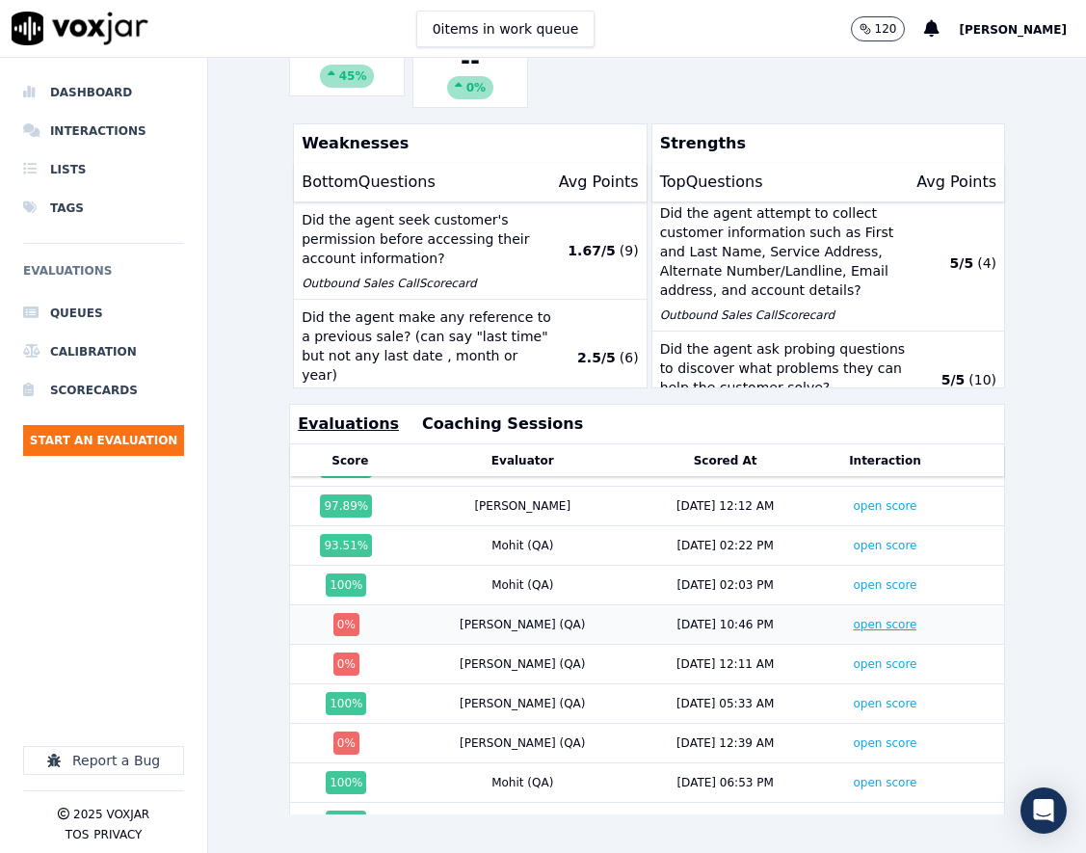
click at [853, 618] on link "open score" at bounding box center [885, 624] width 64 height 13
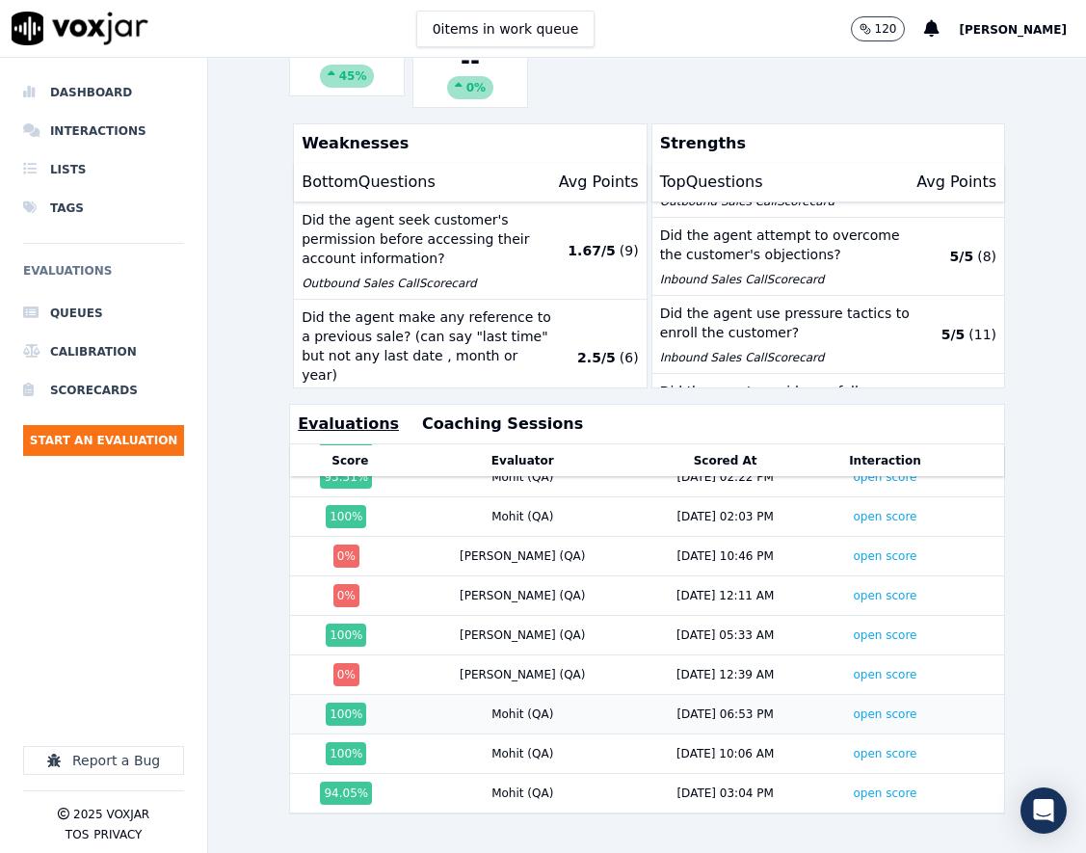
scroll to position [468, 0]
click at [853, 589] on link "open score" at bounding box center [885, 595] width 64 height 13
click at [853, 668] on link "open score" at bounding box center [885, 674] width 64 height 13
click at [246, 522] on div "7/21/25 - 8/20/25 scorecard title : Inbound Sales Call +1 more Add a filter Sta…" at bounding box center [647, 455] width 878 height 795
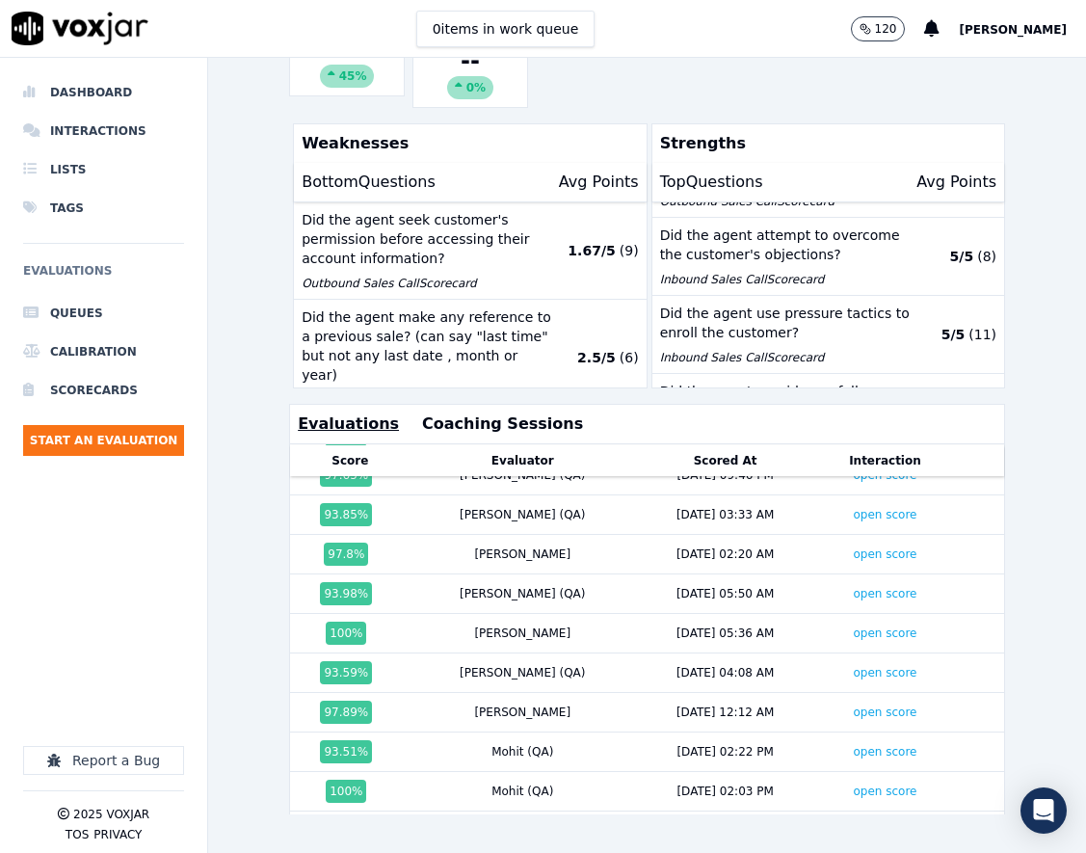
scroll to position [0, 0]
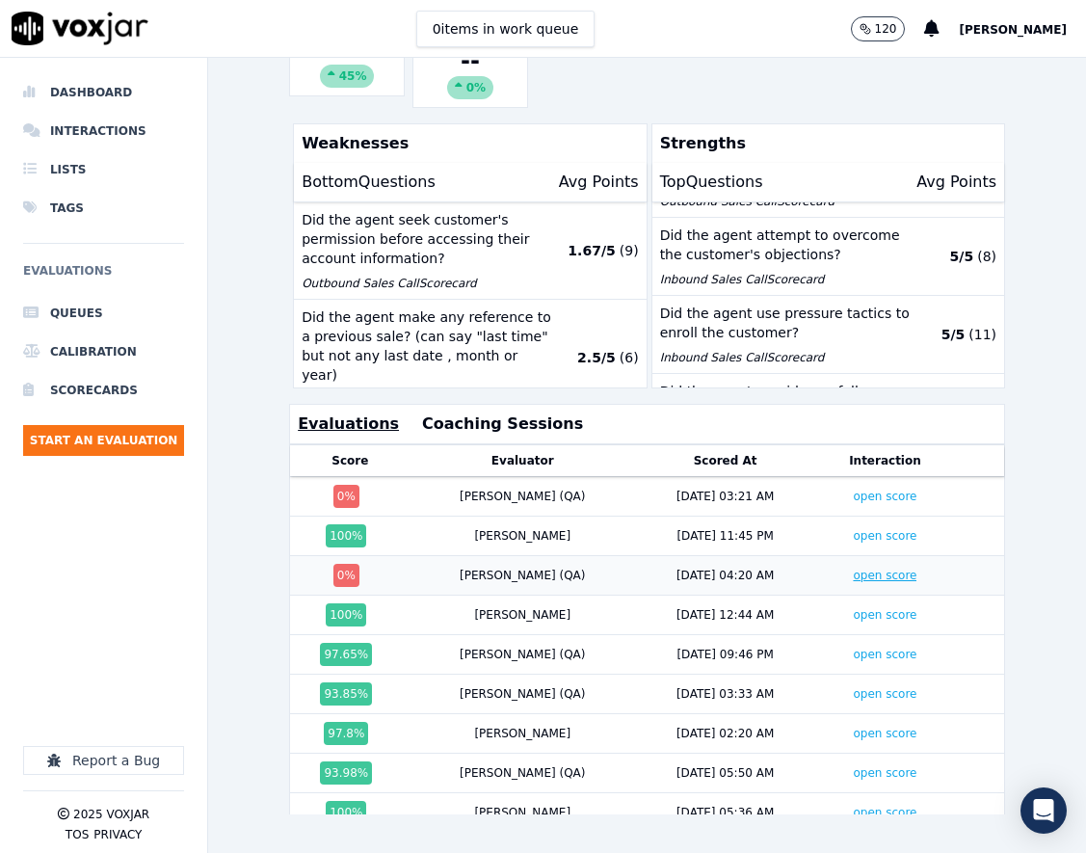
click at [853, 569] on link "open score" at bounding box center [885, 575] width 64 height 13
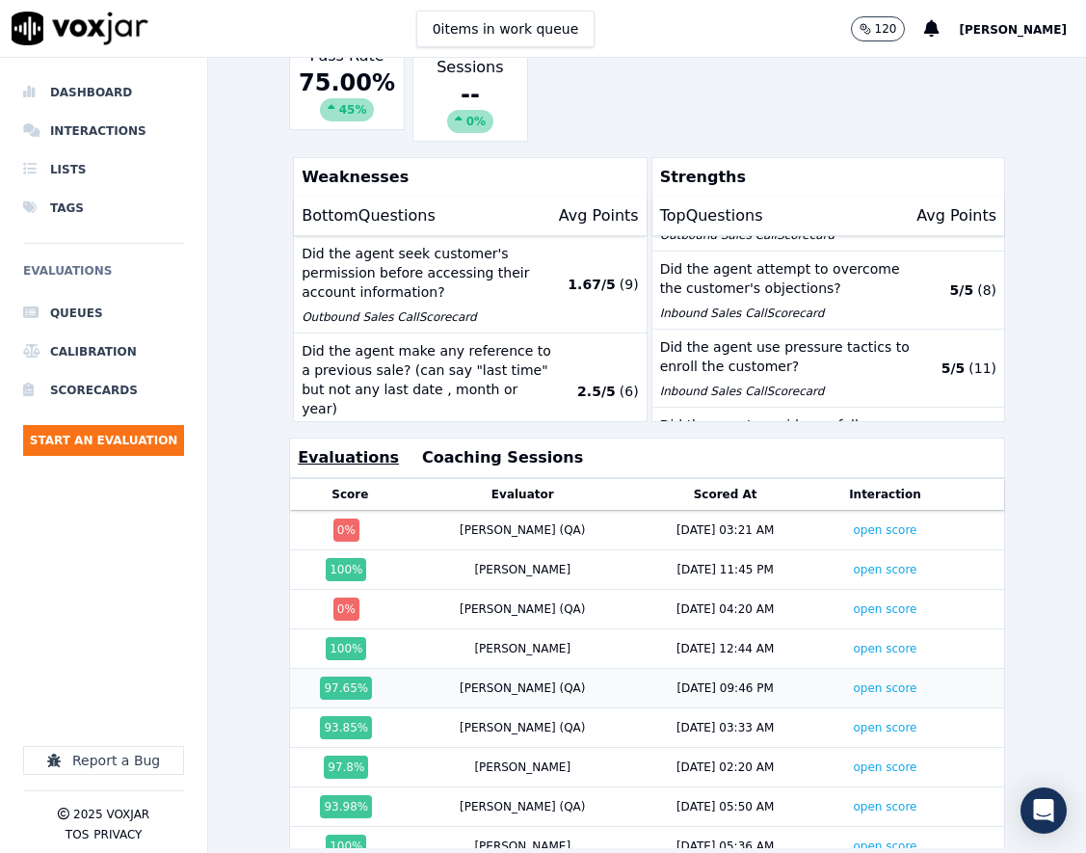
scroll to position [361, 0]
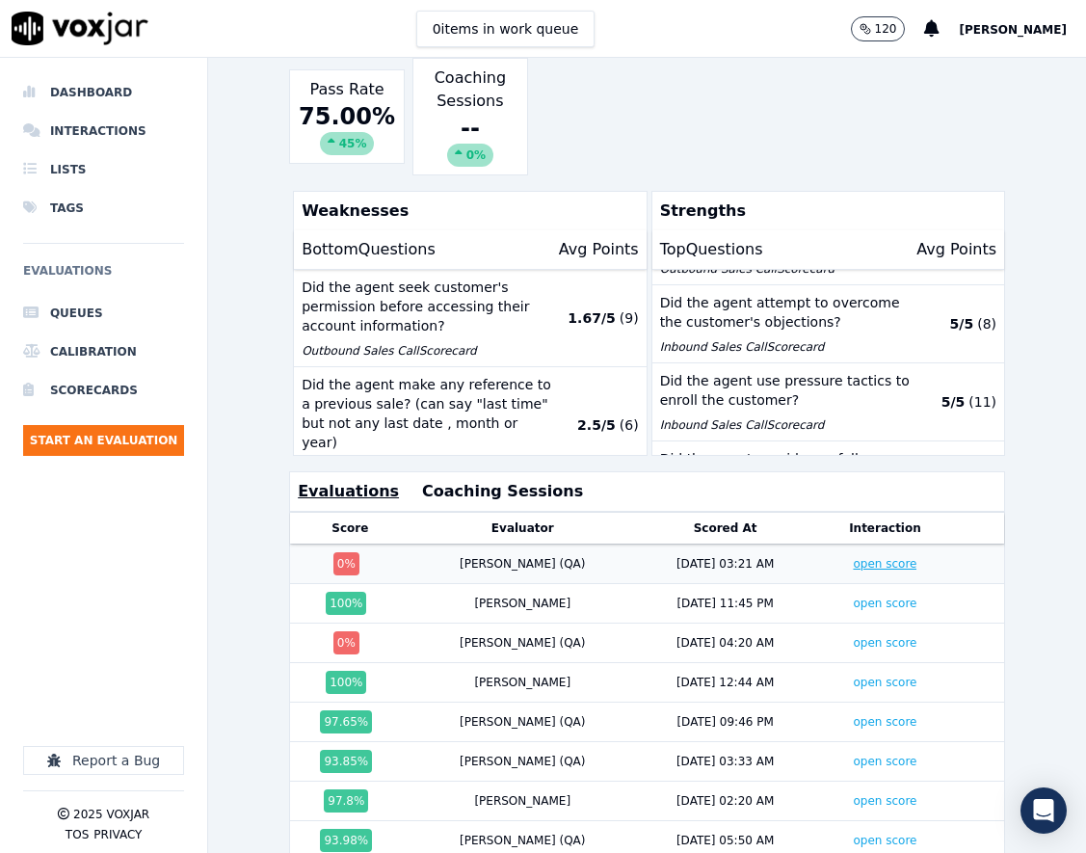
click at [853, 569] on link "open score" at bounding box center [885, 563] width 64 height 13
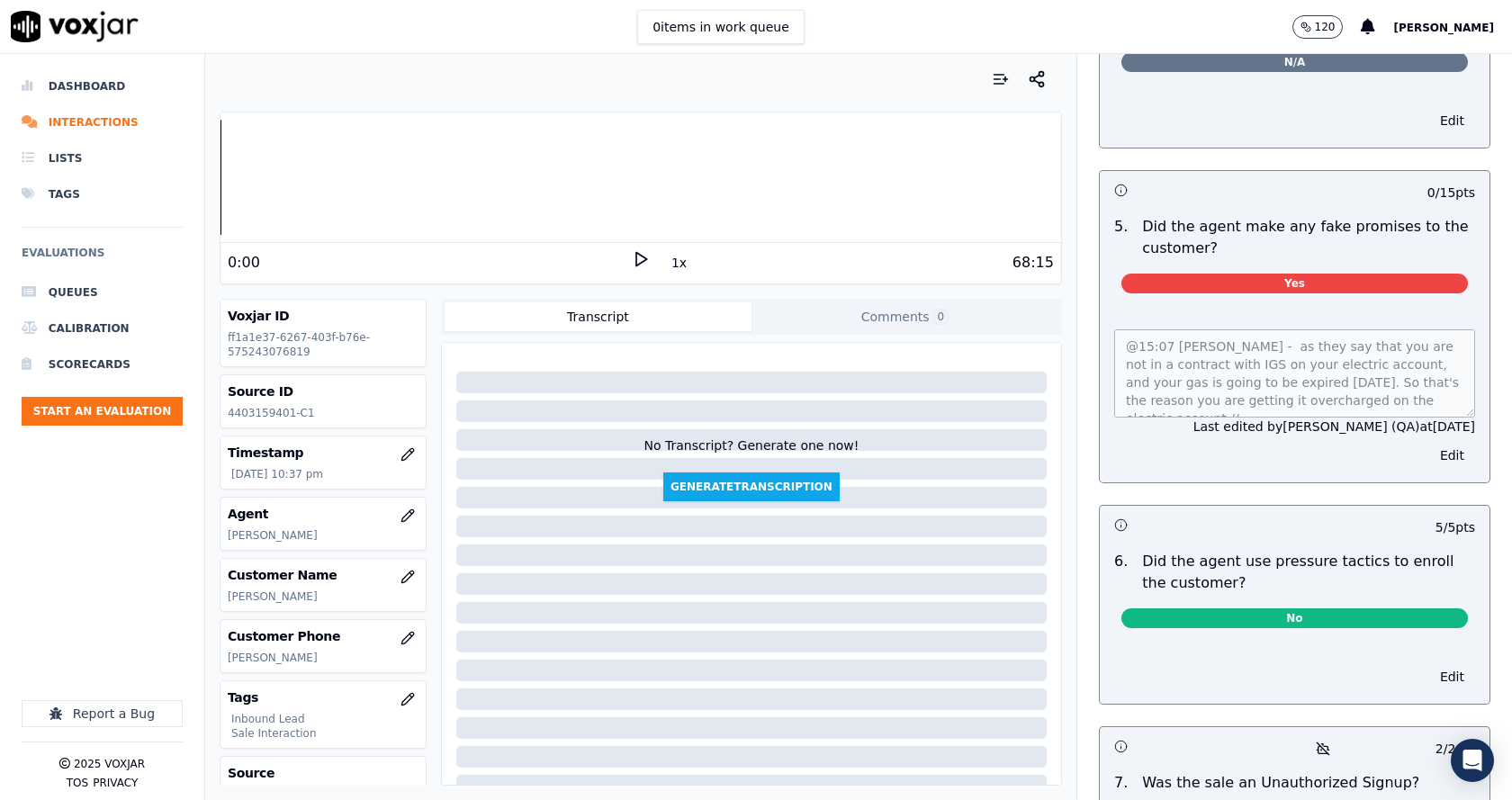
scroll to position [4768, 0]
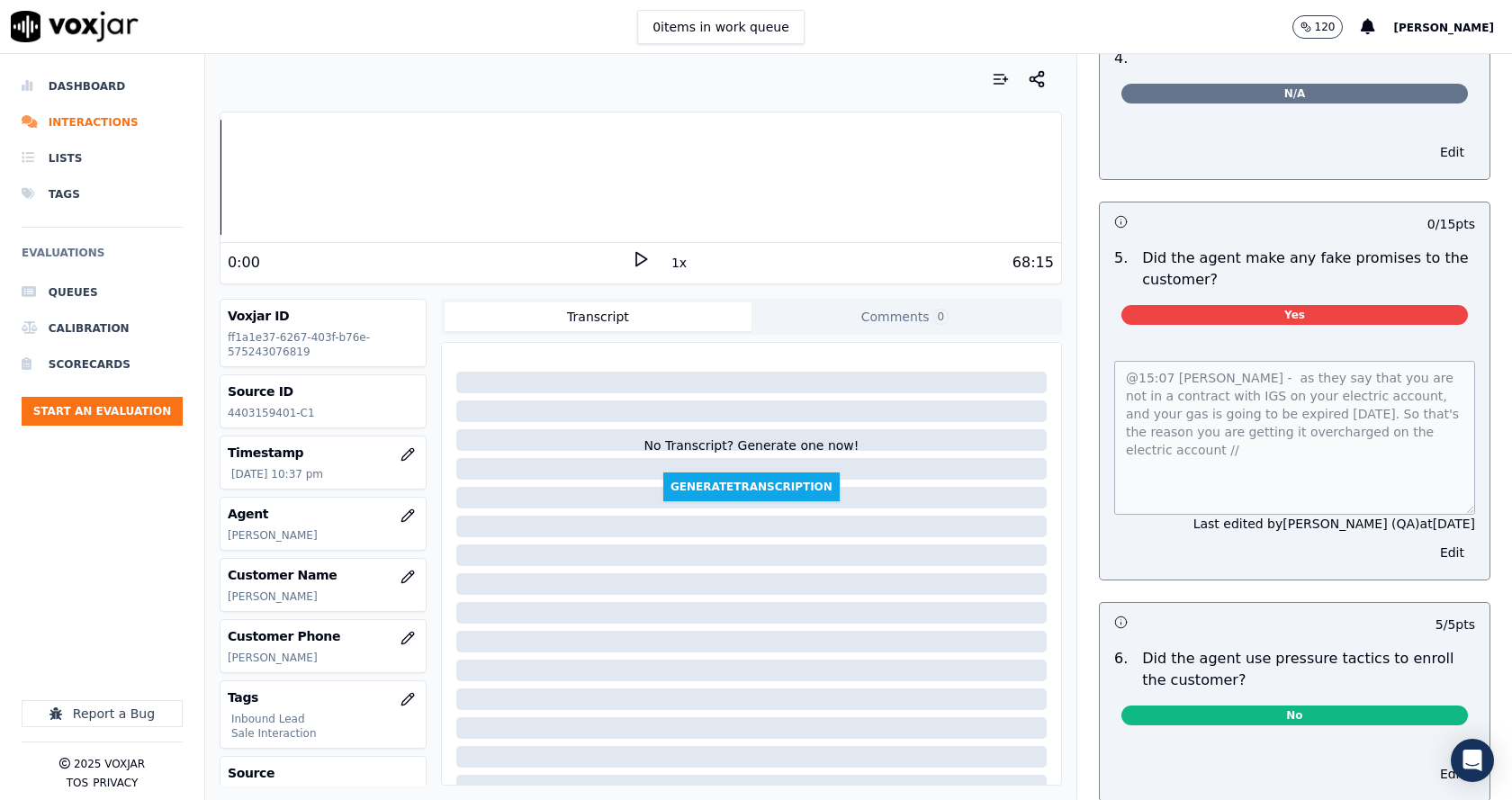
click at [262, 415] on p "4403159401-C1" at bounding box center [323, 413] width 191 height 14
click at [262, 414] on p "4403159401-C1" at bounding box center [323, 413] width 191 height 14
copy p "4403159401"
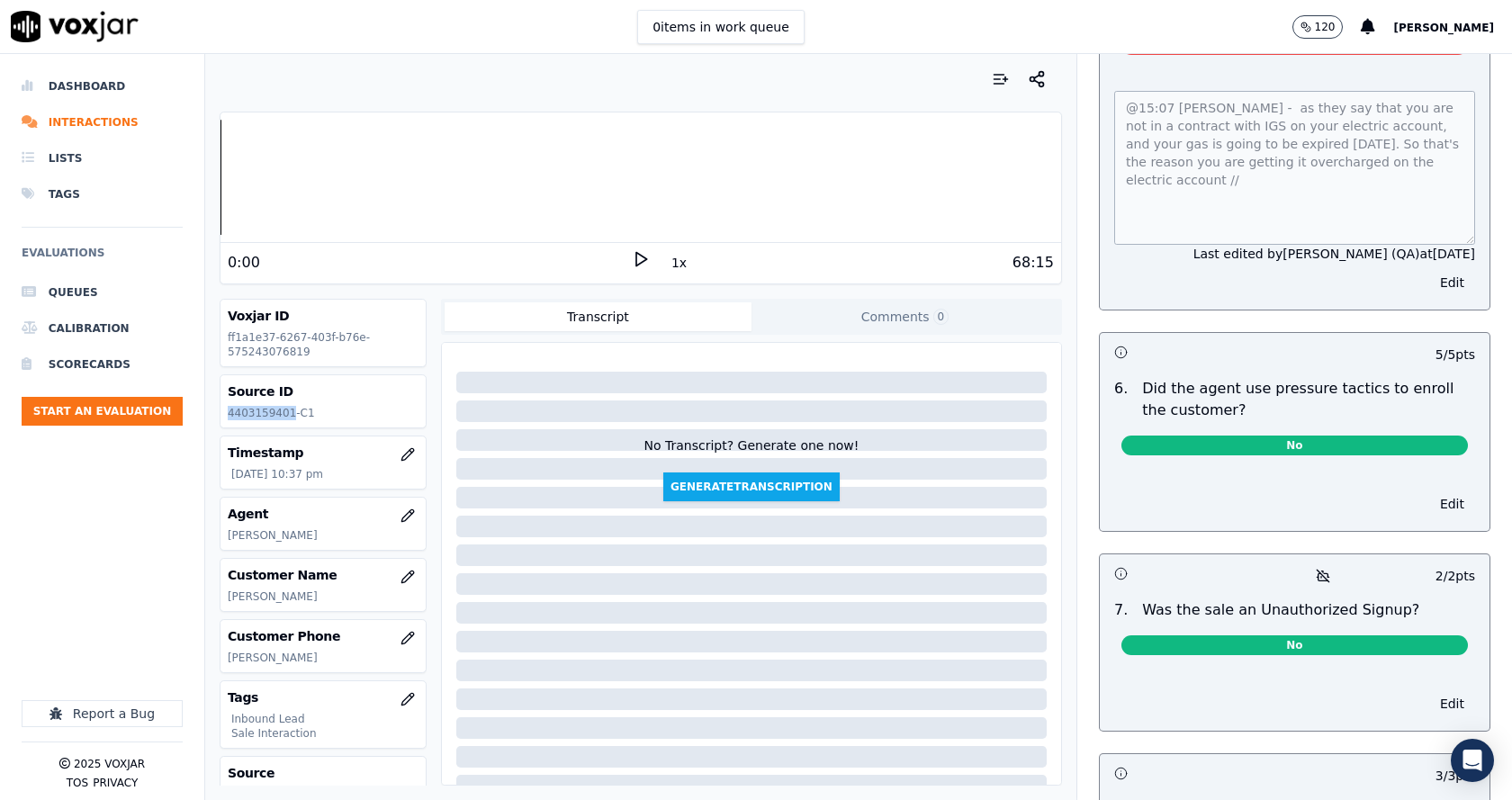
scroll to position [5253, 0]
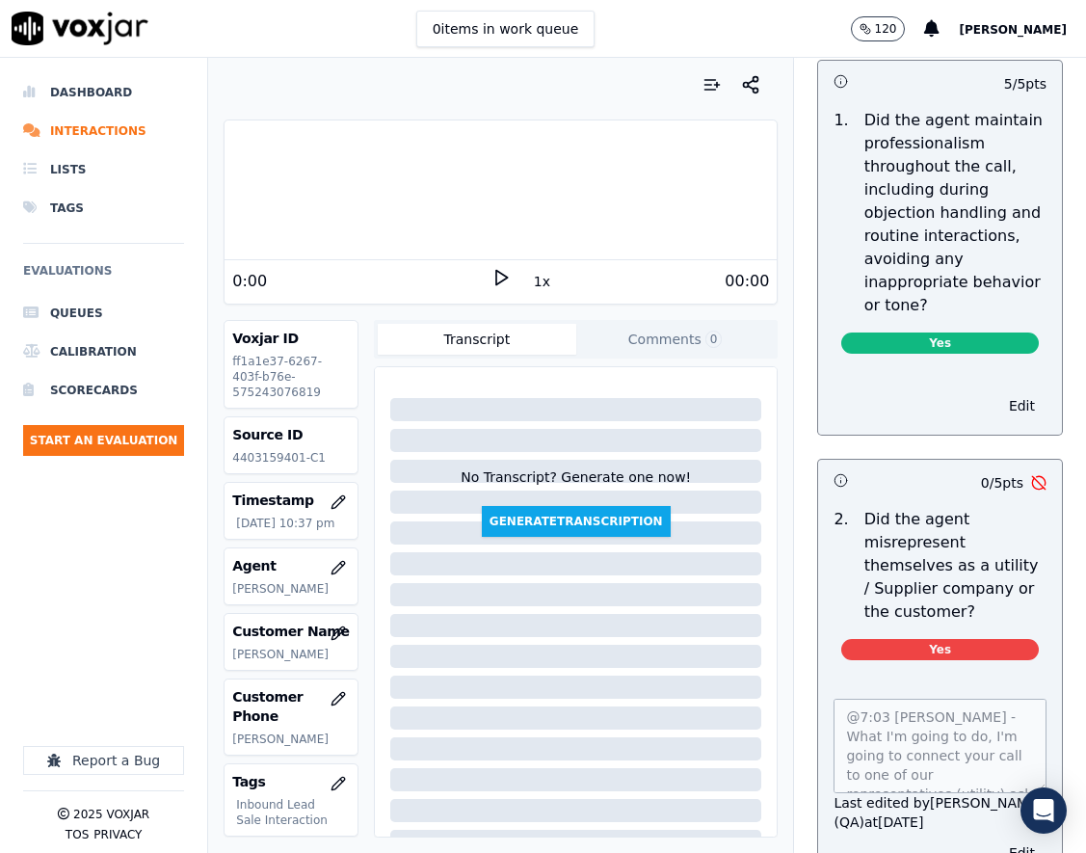
scroll to position [2988, 0]
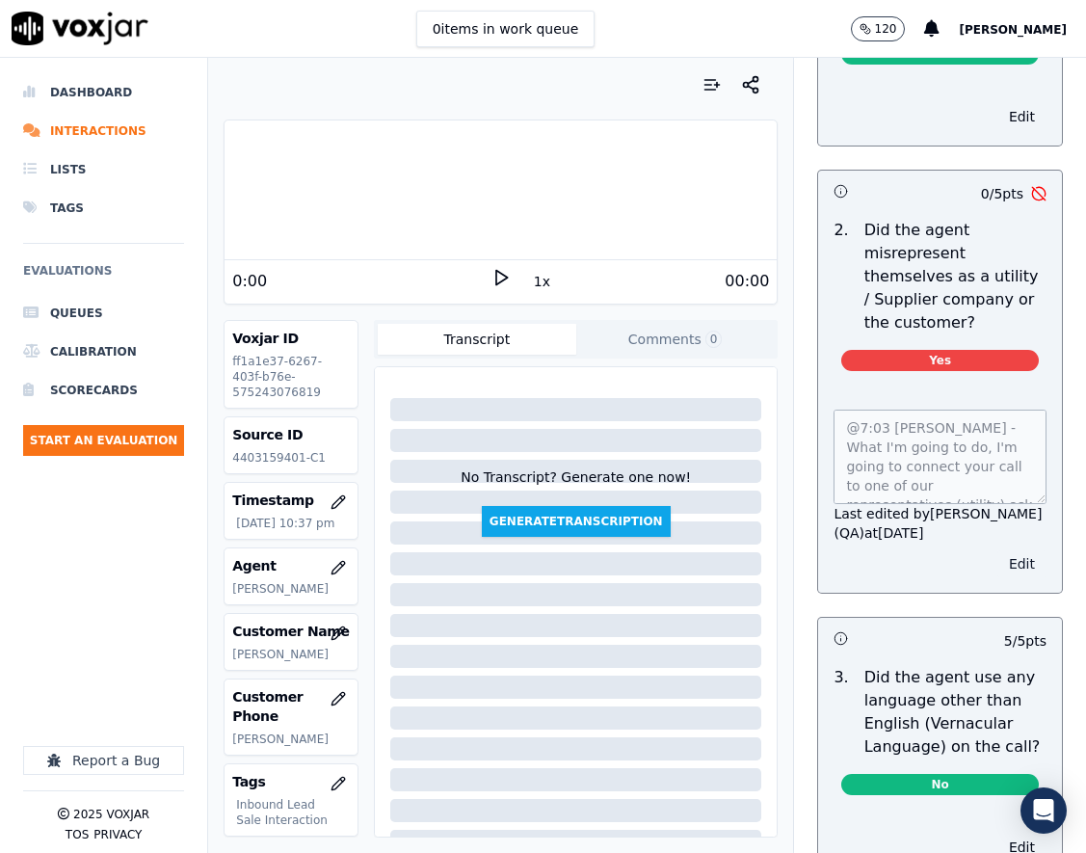
click at [983, 593] on div "@7:03 Stark - What I'm going to do, I'm going to connect your call to one of ou…" at bounding box center [940, 489] width 244 height 206
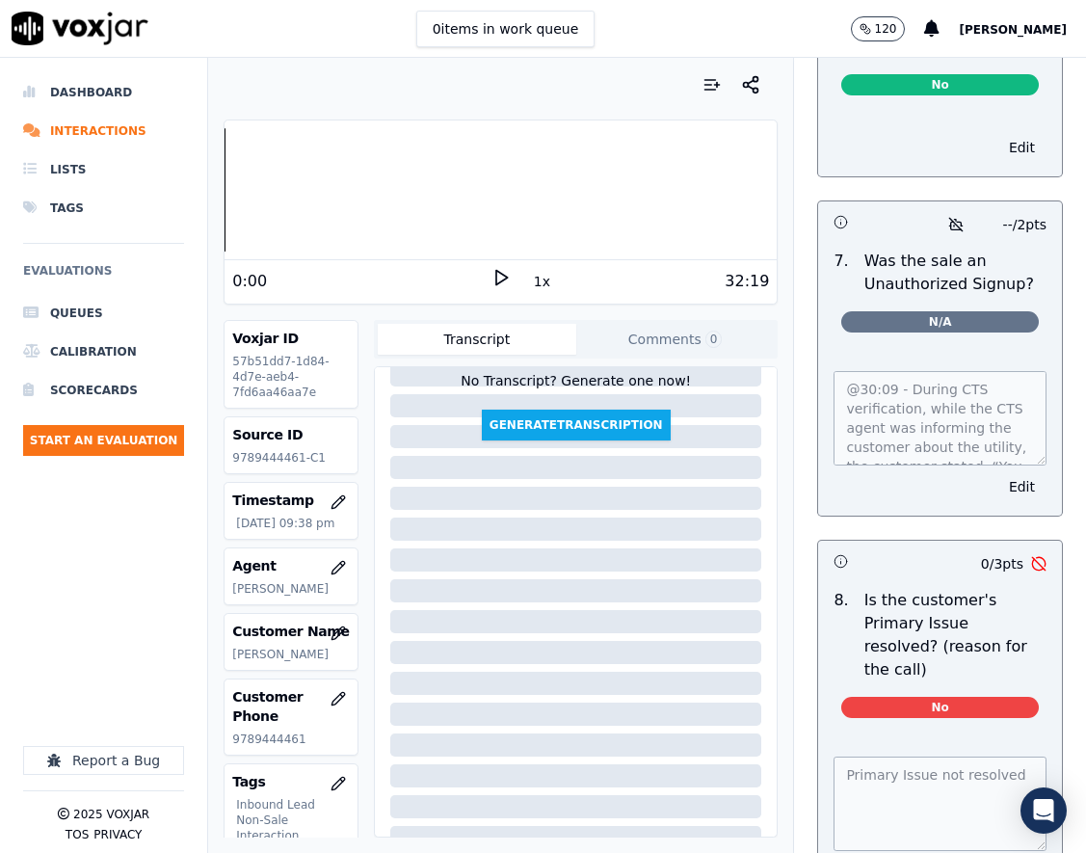
scroll to position [6656, 0]
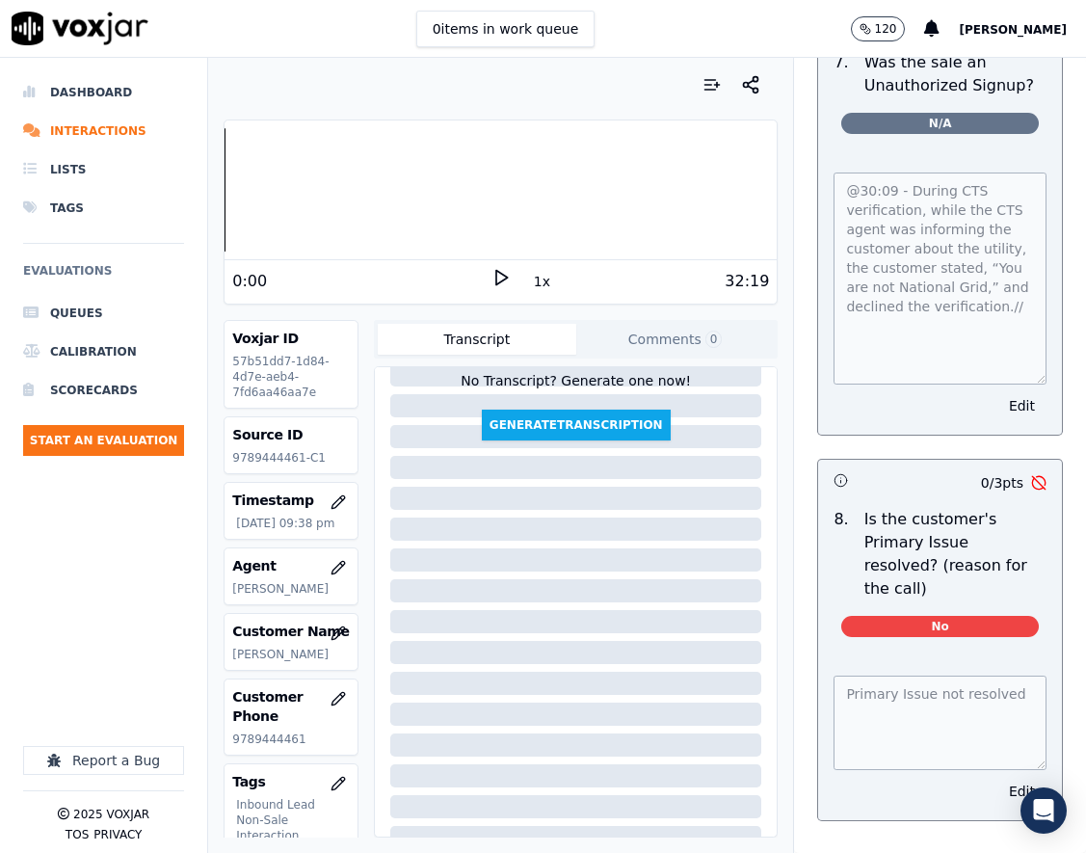
click at [1006, 420] on div "@30:09 - During CTS verification, while the CTS agent was informing the custome…" at bounding box center [940, 291] width 244 height 285
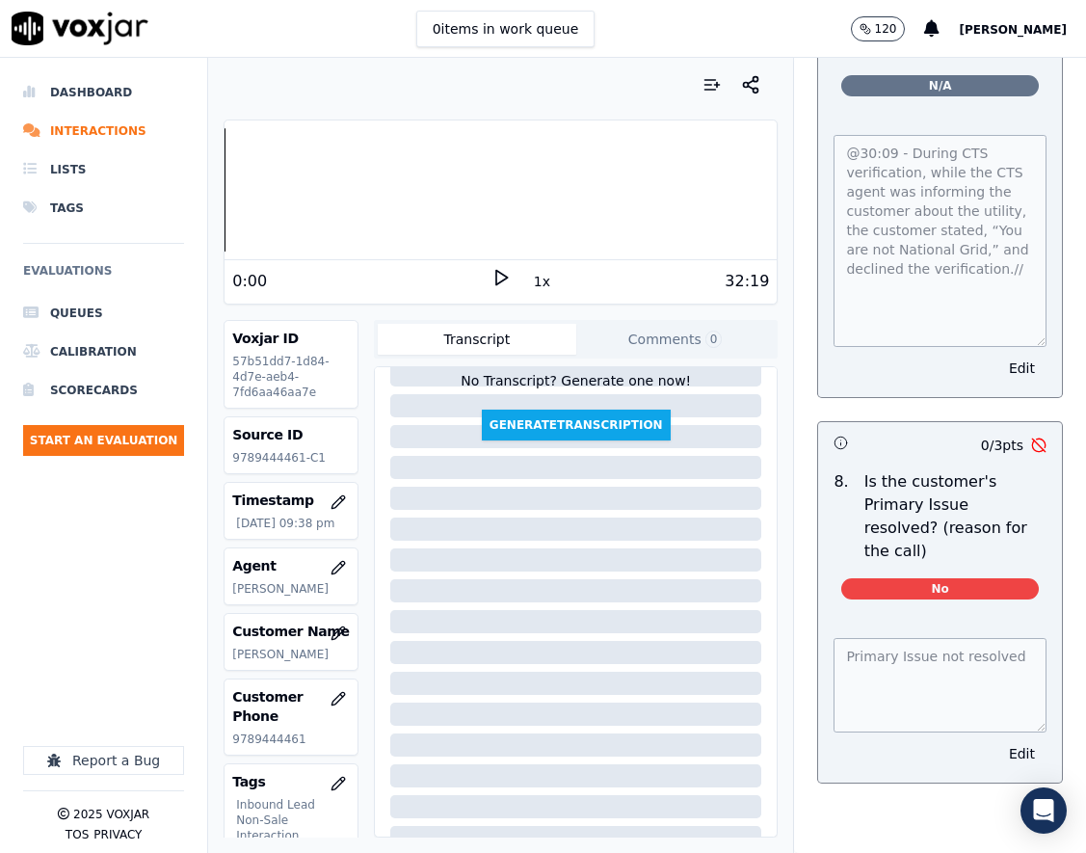
scroll to position [6773, 0]
click at [258, 458] on p "9789444461-C1" at bounding box center [291, 457] width 118 height 15
copy p "9789444461"
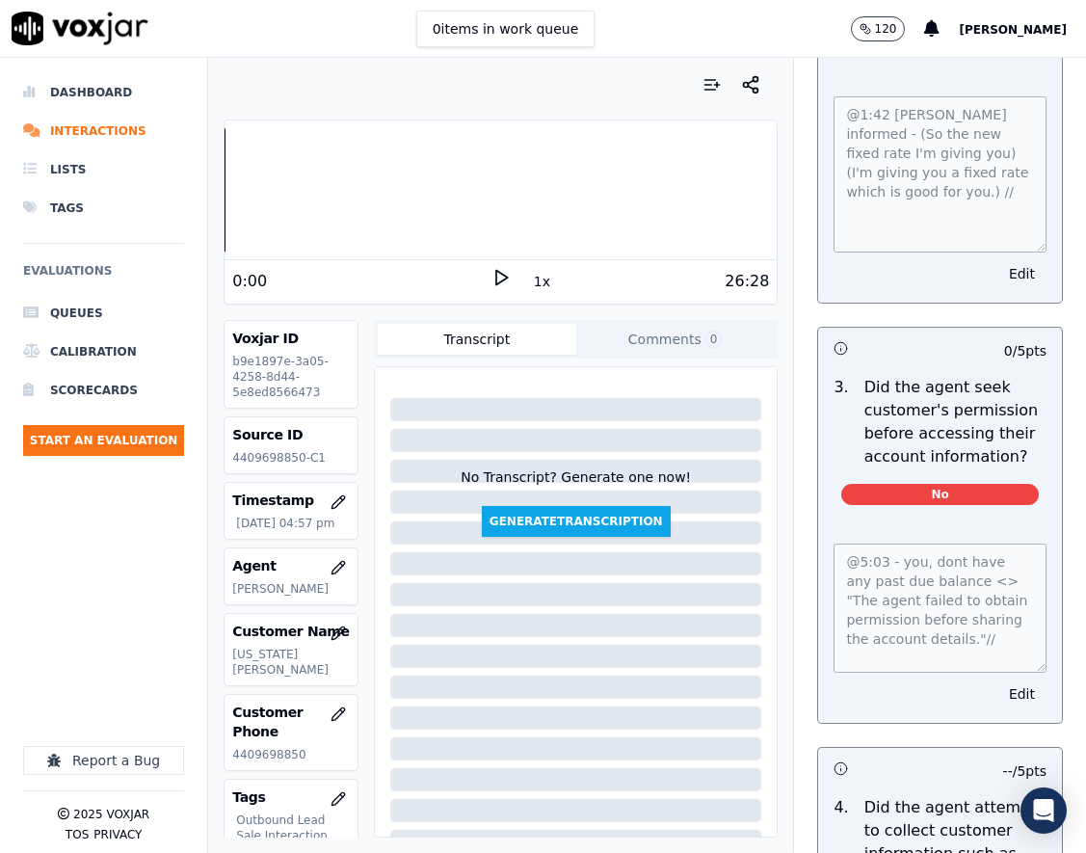
scroll to position [1831, 0]
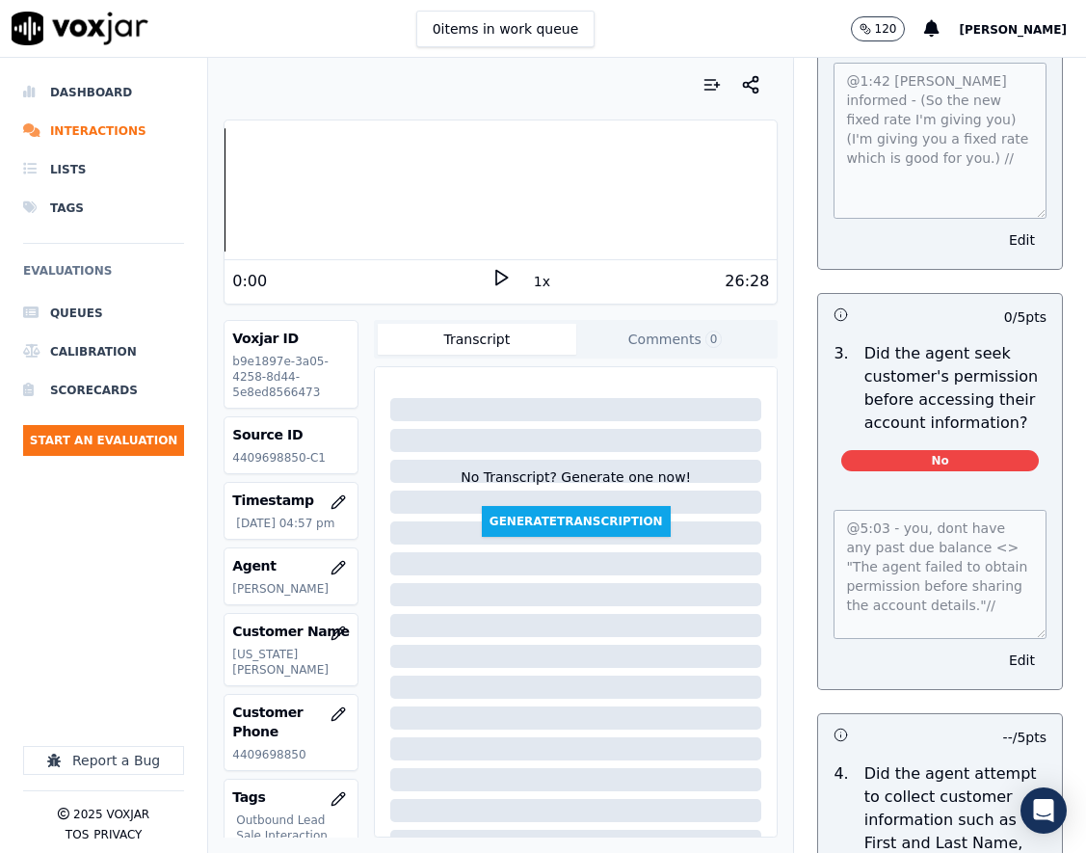
click at [259, 460] on p "4409698850-C1" at bounding box center [291, 457] width 118 height 15
copy p "4409698850"
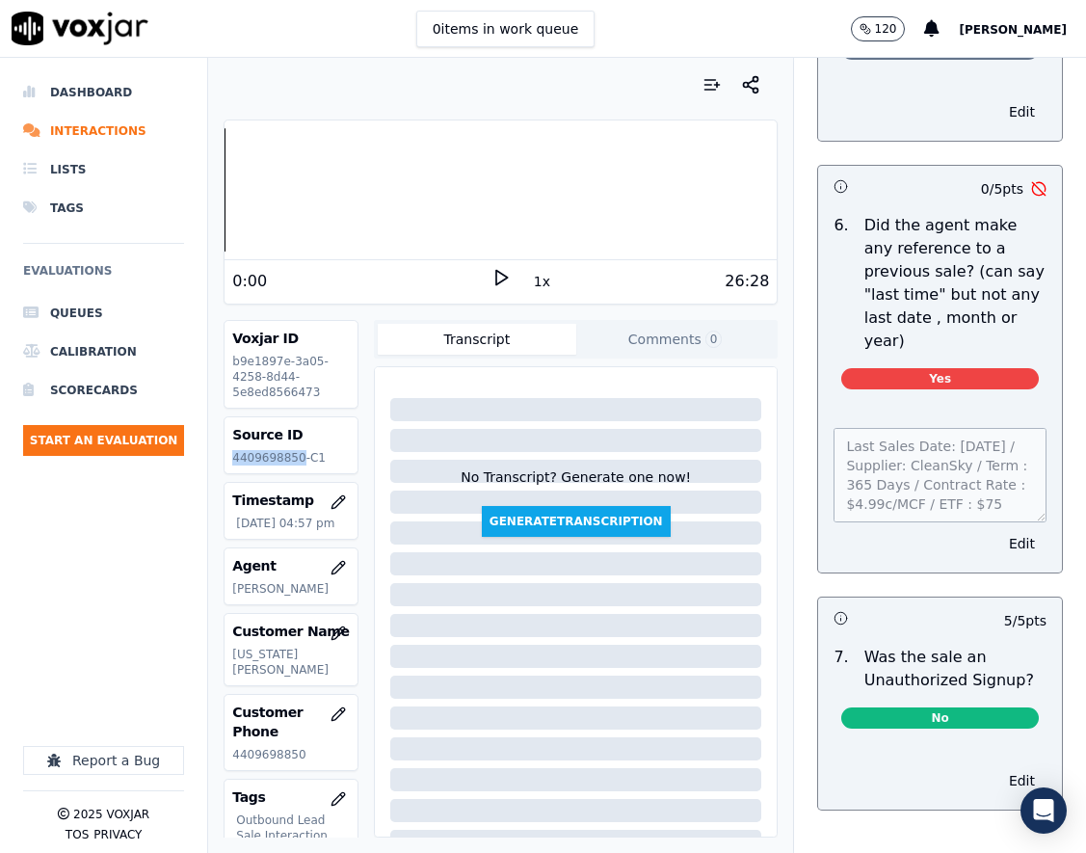
scroll to position [6052, 0]
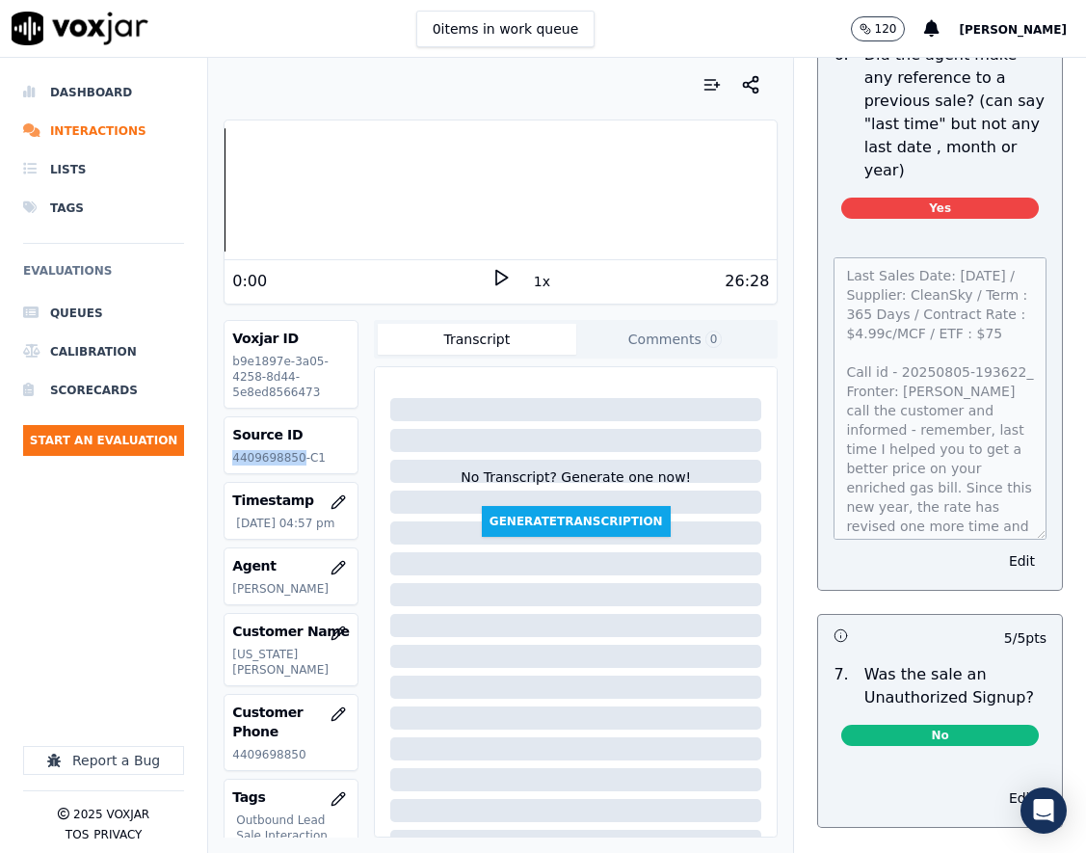
click at [1006, 590] on div "Last Sales Date: [DATE] / Supplier: CleanSky / Term : 365 Days / Contract Rate …" at bounding box center [940, 412] width 244 height 356
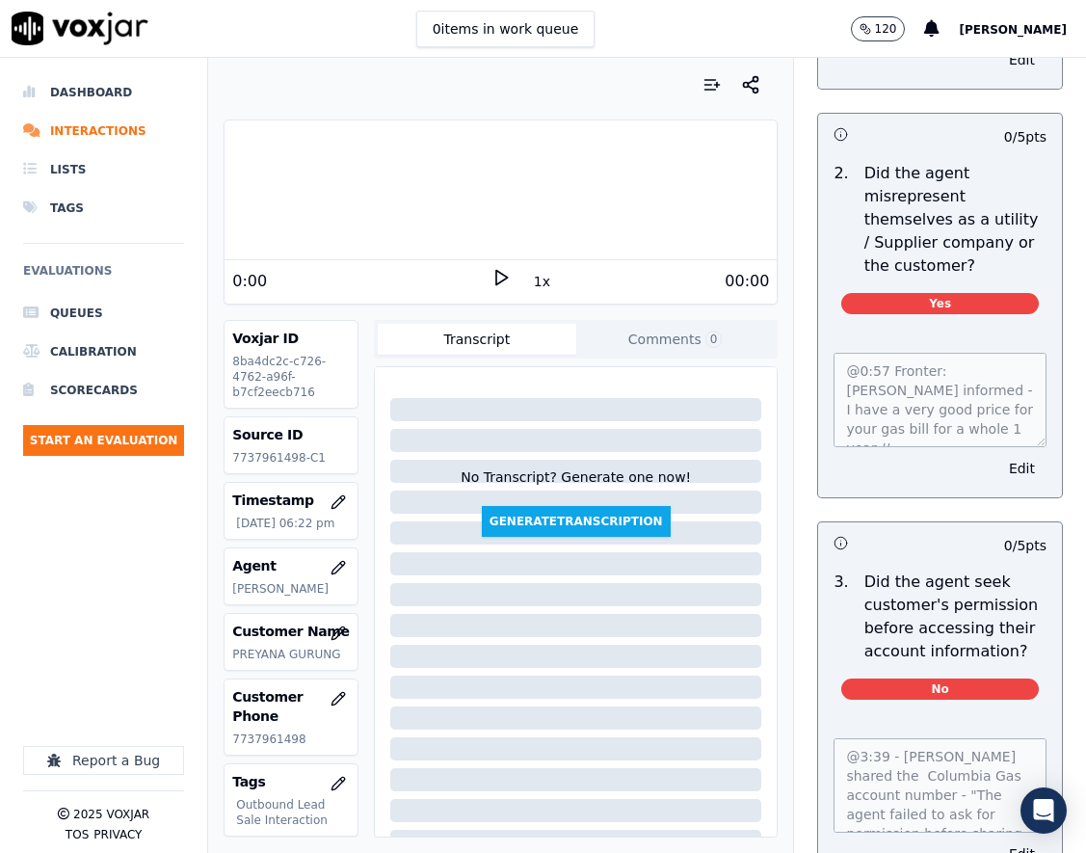
scroll to position [1542, 0]
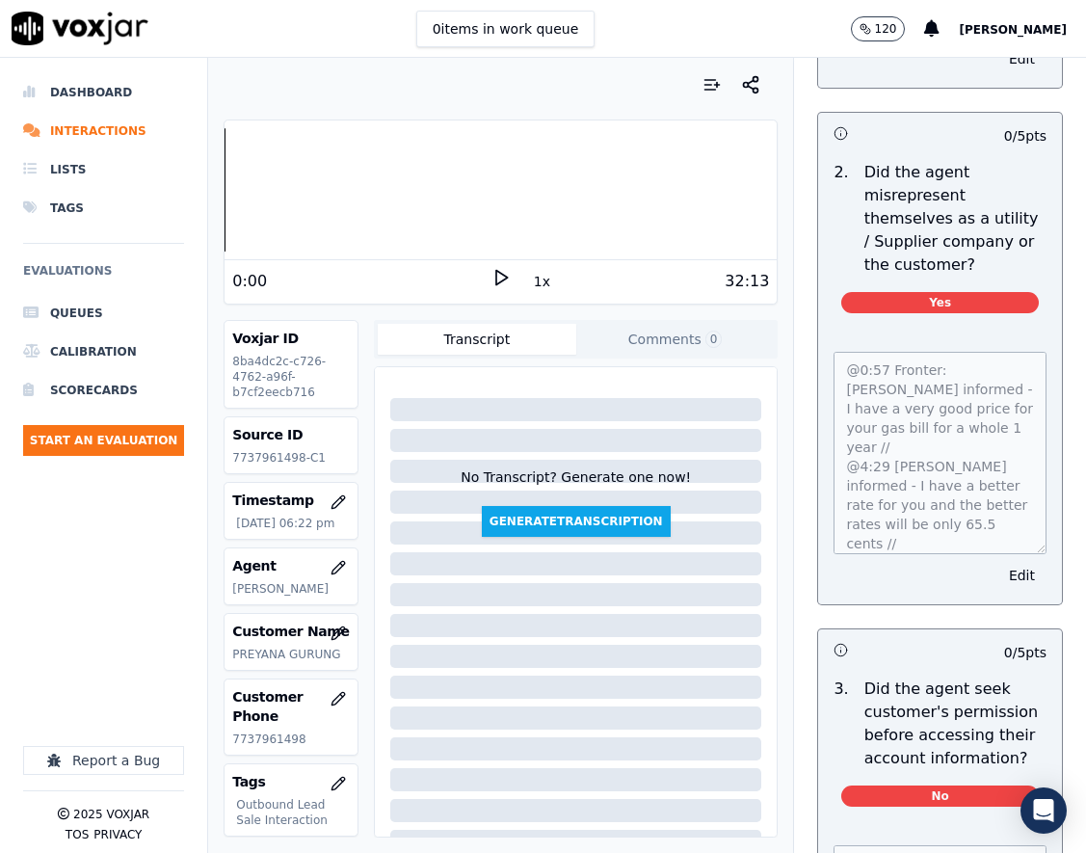
click at [1005, 582] on div "@0:57 Fronter: Stark informed - I have a very good price for your gas bill for …" at bounding box center [940, 467] width 244 height 276
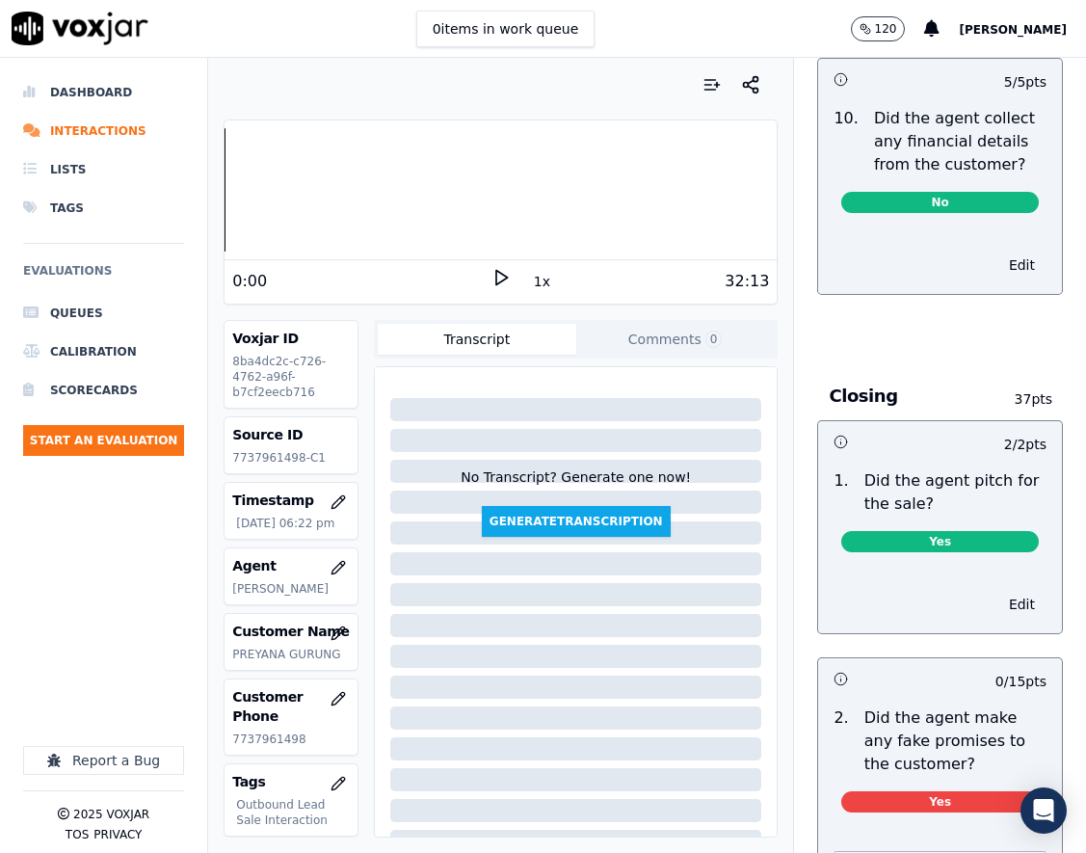
scroll to position [4722, 0]
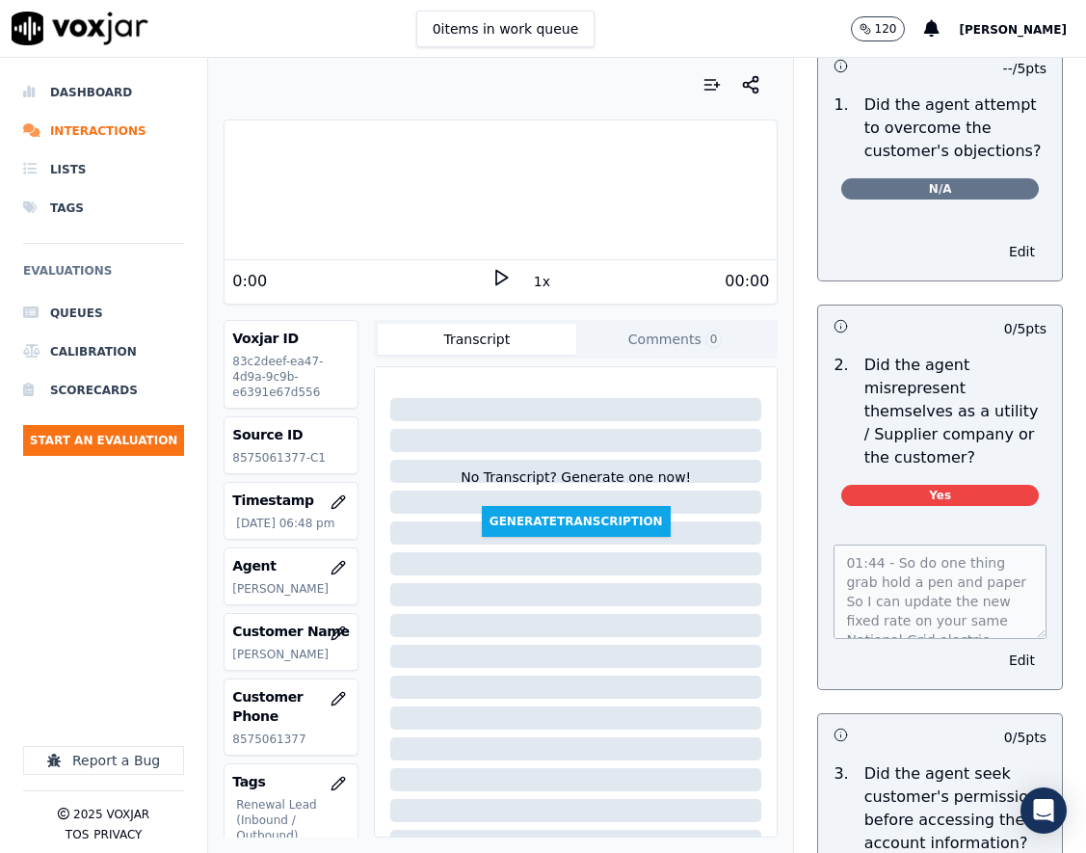
scroll to position [1735, 0]
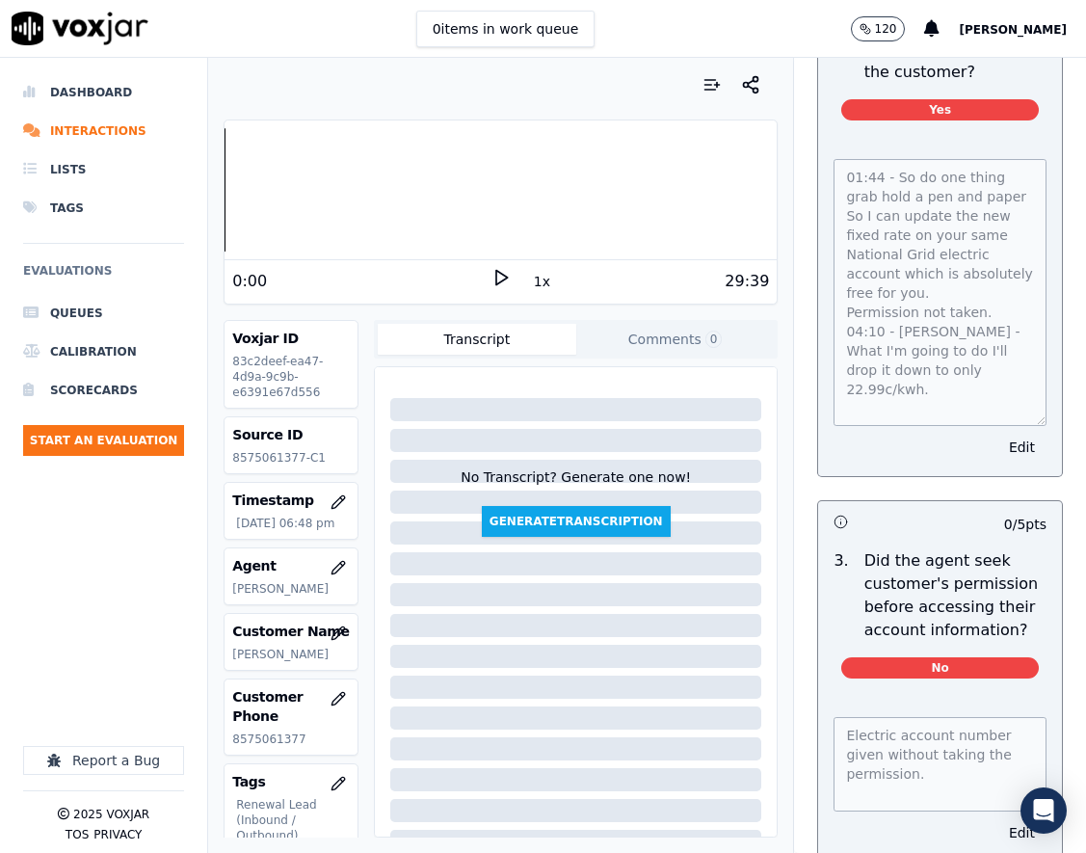
click at [1004, 455] on div "01:44 - So do one thing grab hold a pen and paper So I can update the new fixed…" at bounding box center [940, 306] width 244 height 340
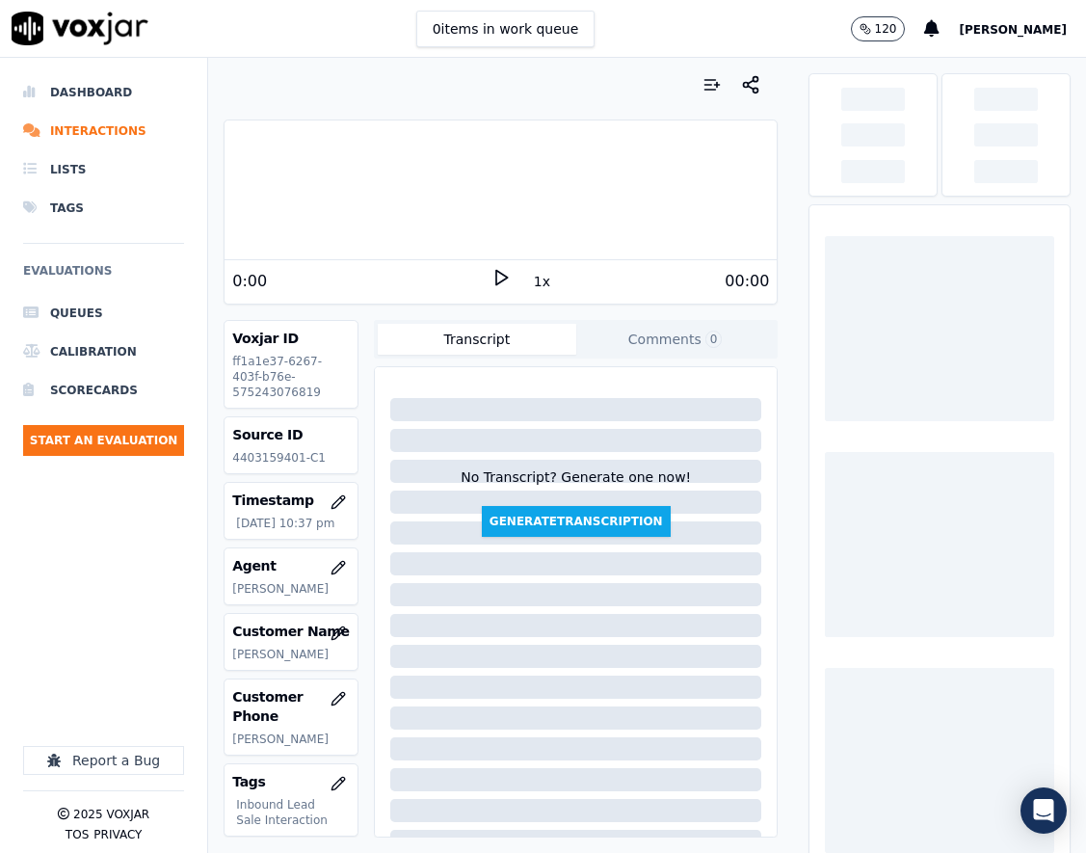
click at [264, 456] on p "4403159401-C1" at bounding box center [291, 457] width 118 height 15
copy p "4403159401"
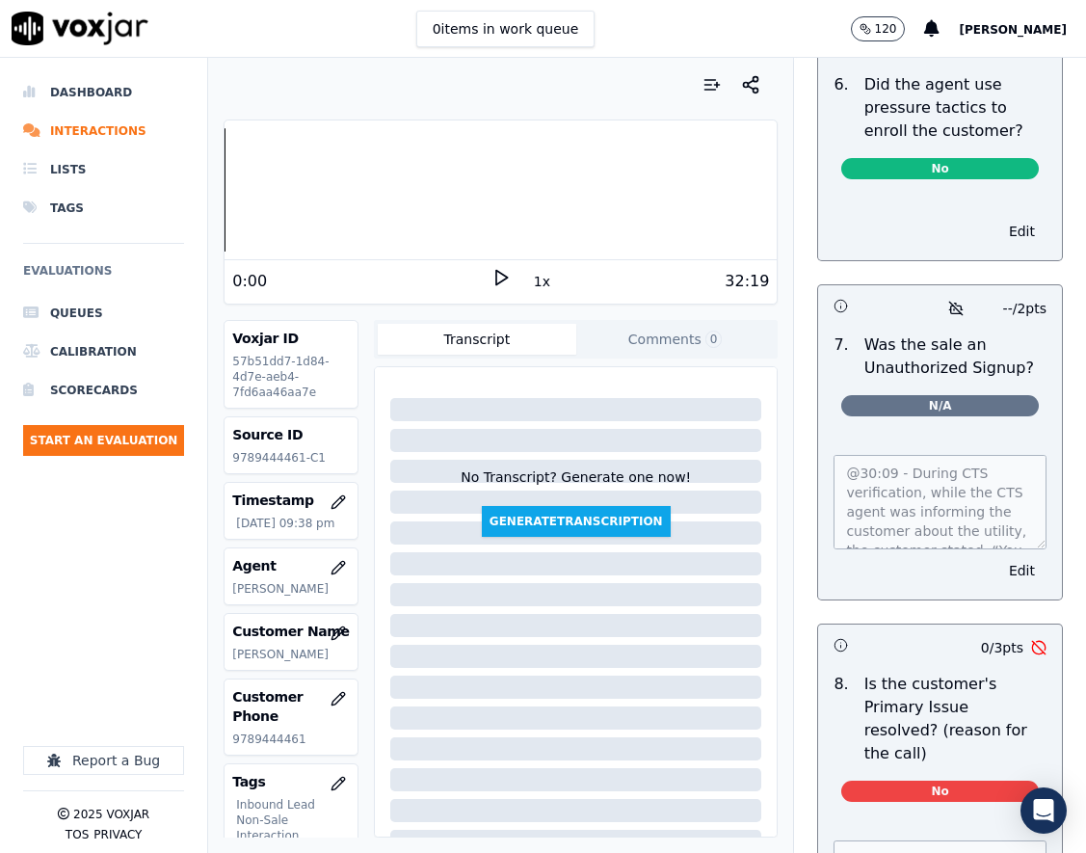
scroll to position [6366, 0]
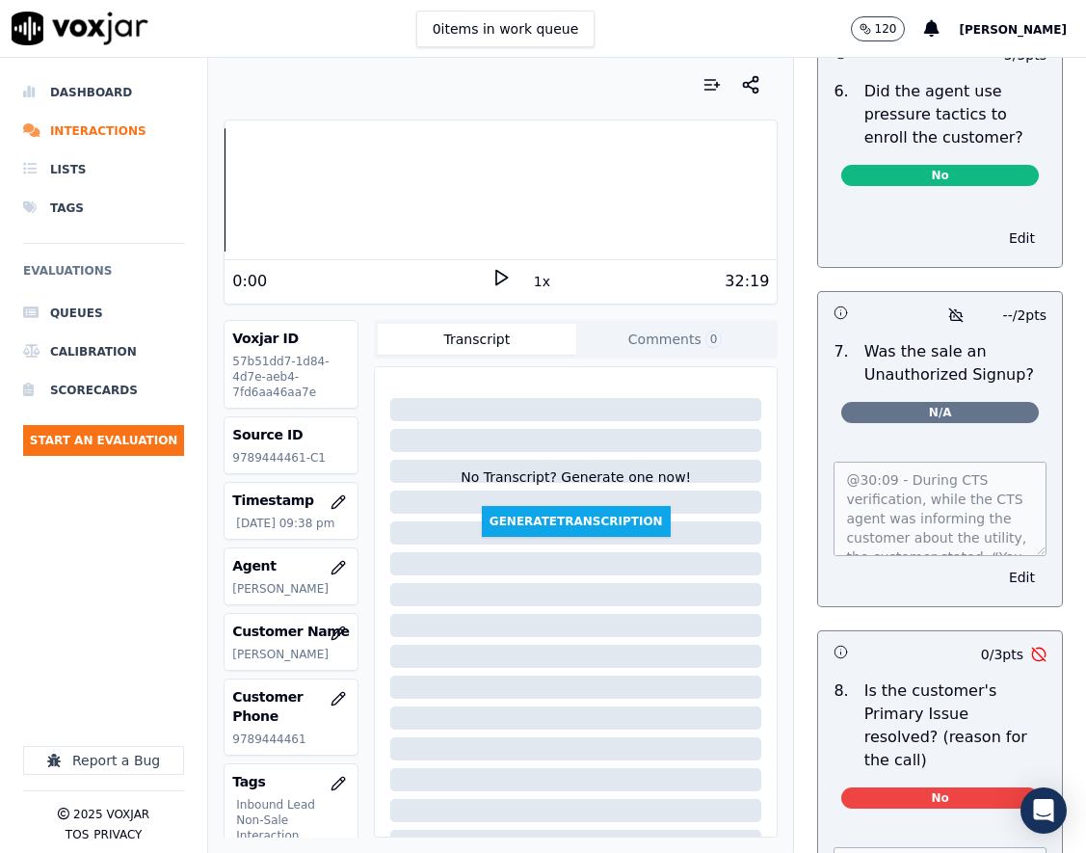
click at [248, 462] on p "9789444461-C1" at bounding box center [291, 457] width 118 height 15
copy p "9789444461"
